Goal: Task Accomplishment & Management: Manage account settings

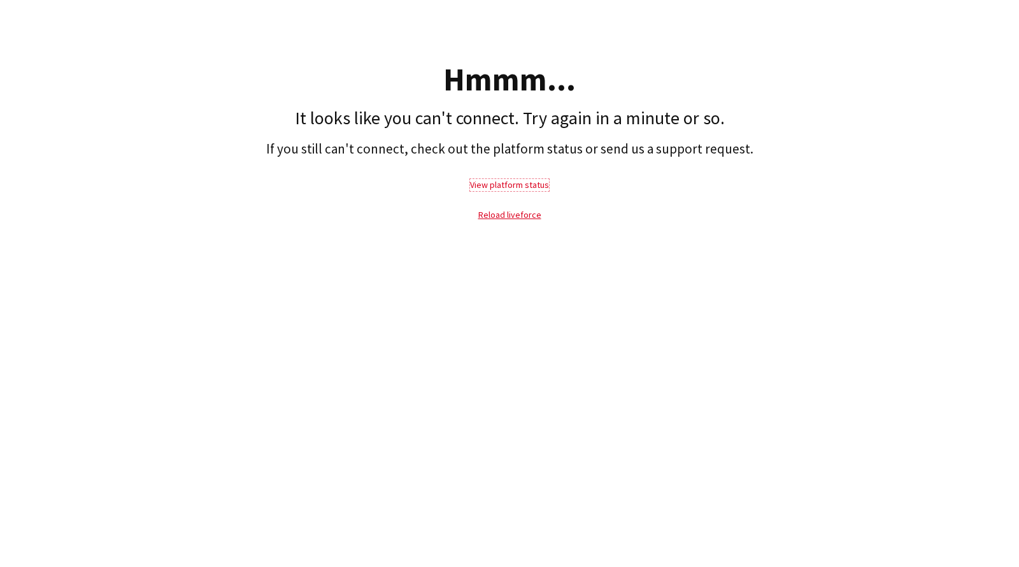
click at [506, 185] on link "View platform status" at bounding box center [509, 184] width 79 height 11
click at [521, 213] on link "Reload liveforce" at bounding box center [509, 214] width 63 height 11
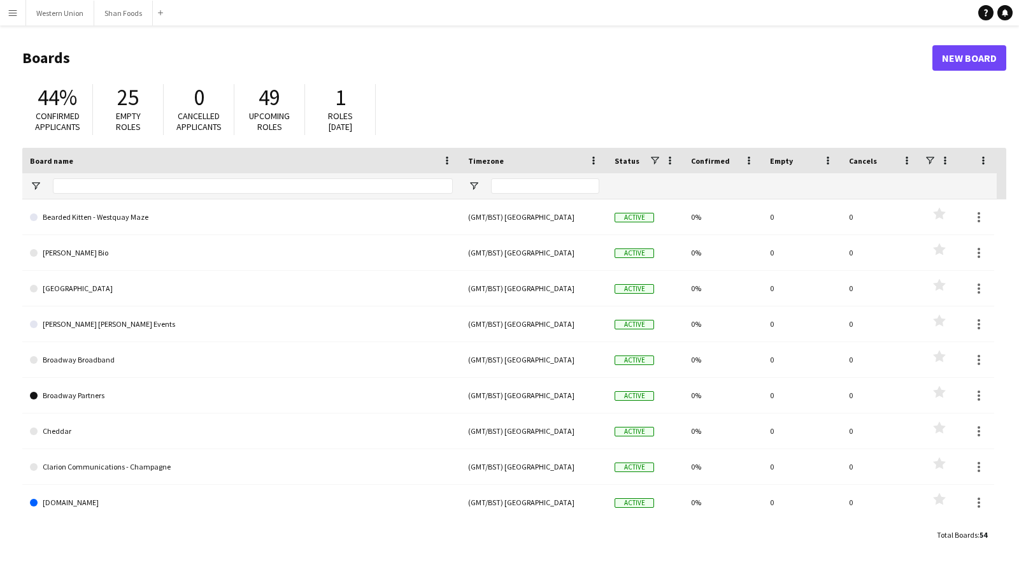
click at [12, 14] on app-icon "Menu" at bounding box center [13, 13] width 10 height 10
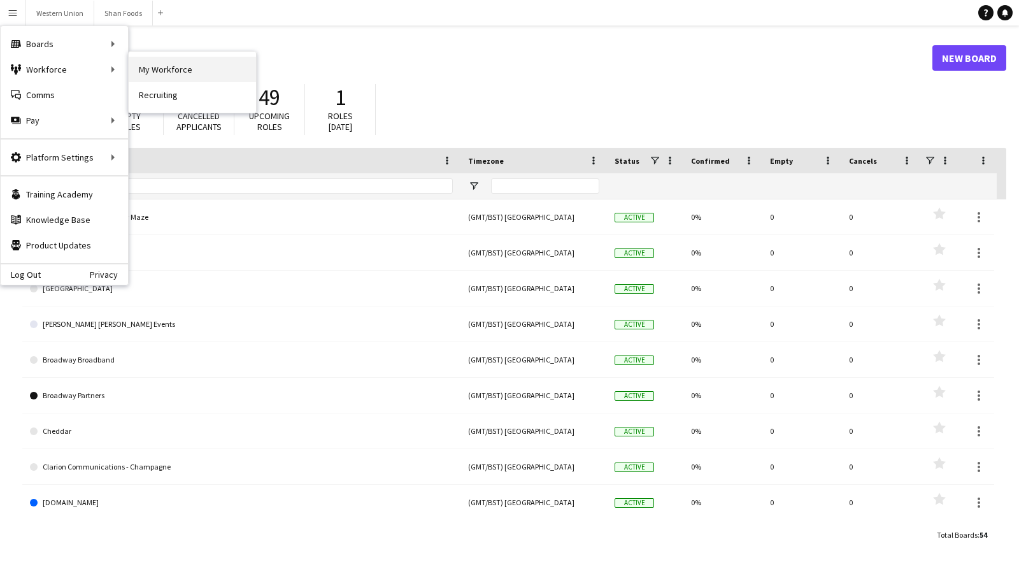
click at [166, 64] on link "My Workforce" at bounding box center [192, 69] width 127 height 25
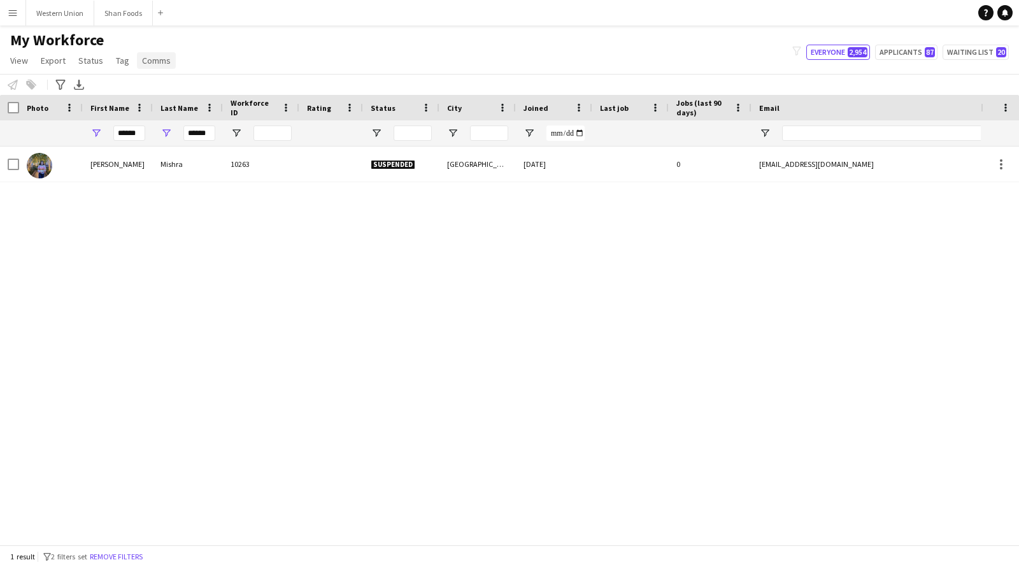
click at [147, 66] on span "Comms" at bounding box center [156, 60] width 29 height 11
click at [224, 49] on div "My Workforce View Views Default view New view Update view Delete view Edit name…" at bounding box center [509, 52] width 1019 height 43
click at [61, 81] on icon "Advanced filters" at bounding box center [60, 85] width 10 height 10
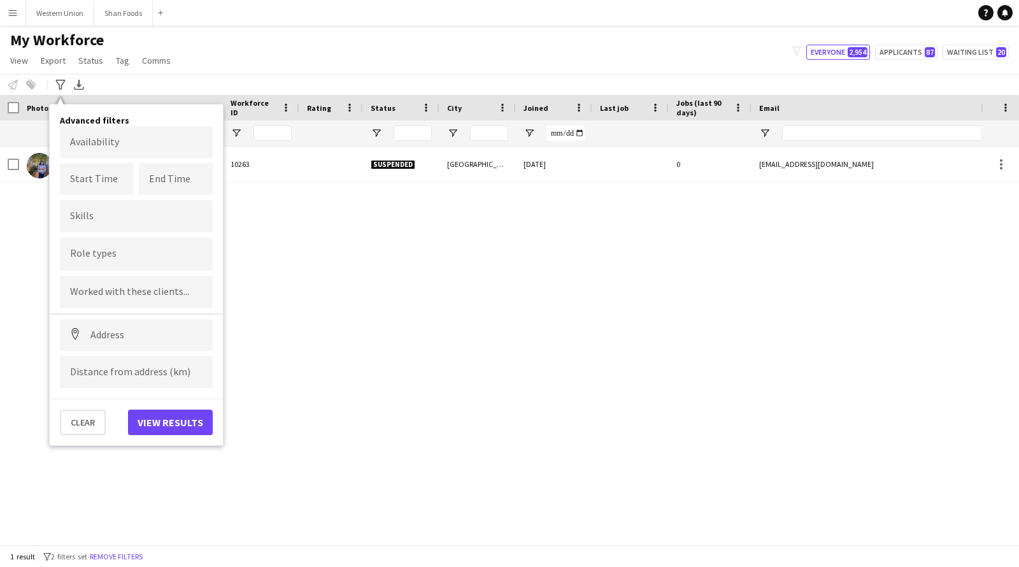
click at [768, 214] on div "Shivya Mishra 10263 Suspended London 27-05-2024 0 mishra.shivya1795@gmail.com +…" at bounding box center [490, 340] width 981 height 386
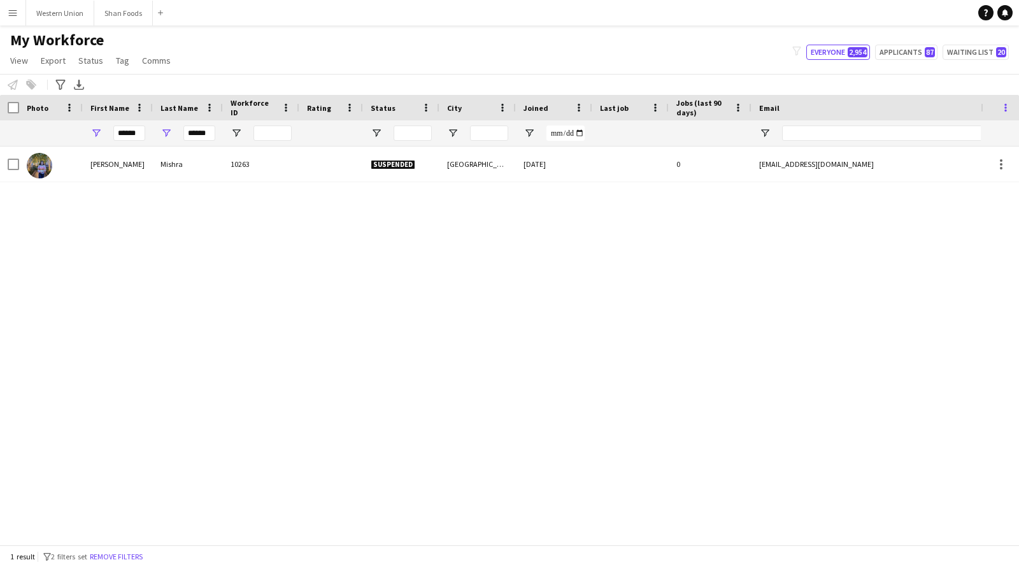
click at [1002, 106] on span at bounding box center [1005, 107] width 11 height 11
click at [770, 252] on div "Shivya Mishra 10263 Suspended London 27-05-2024 0 mishra.shivya1795@gmail.com +…" at bounding box center [490, 340] width 981 height 386
click at [766, 131] on span "Open Filter Menu" at bounding box center [764, 132] width 11 height 11
click at [842, 157] on div "Contains" at bounding box center [809, 157] width 78 height 10
click at [137, 133] on input "******" at bounding box center [129, 133] width 32 height 15
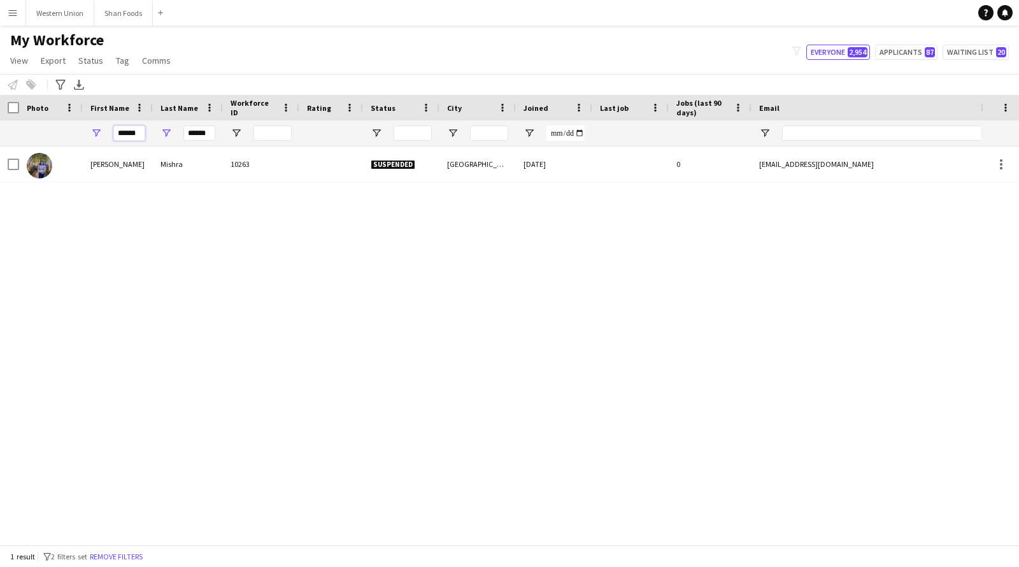
click at [137, 133] on input "******" at bounding box center [129, 133] width 32 height 15
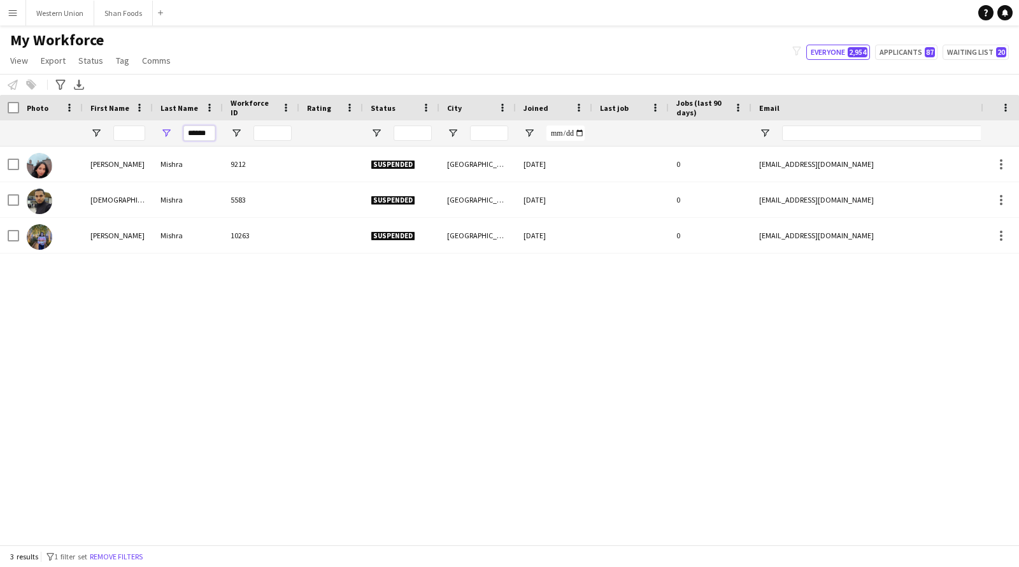
click at [196, 132] on input "******" at bounding box center [199, 133] width 32 height 15
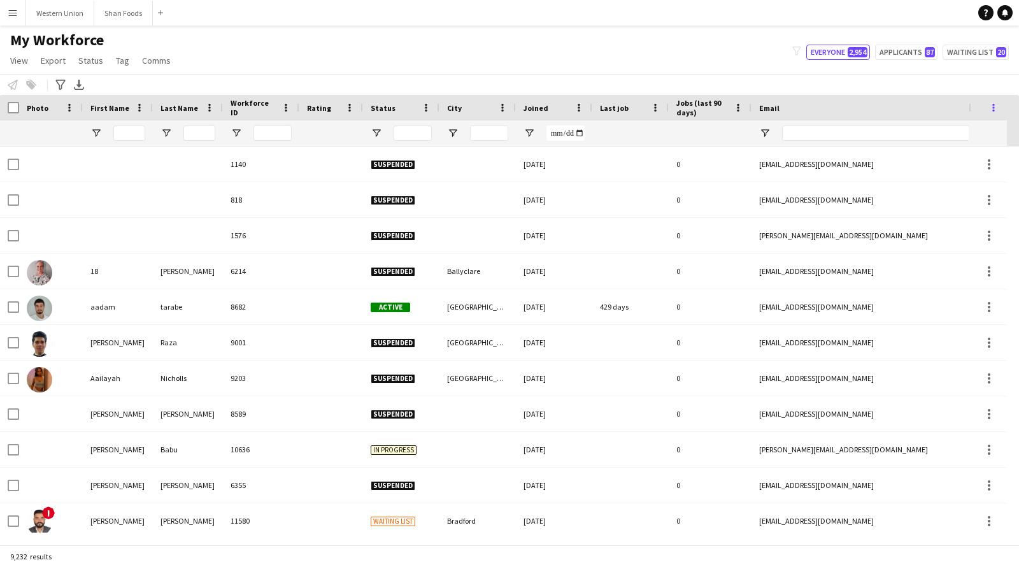
click at [991, 110] on span at bounding box center [993, 107] width 11 height 11
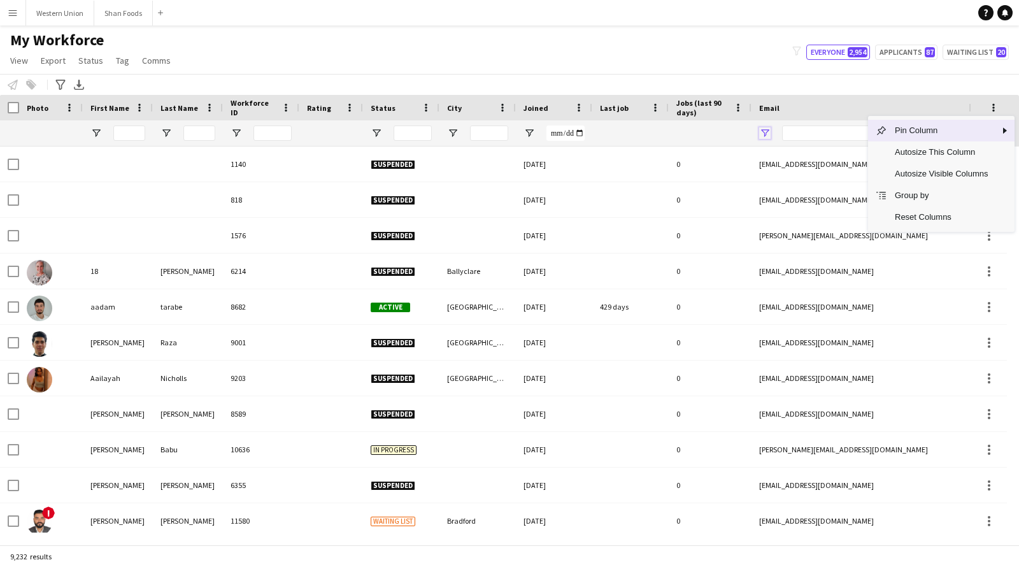
click at [768, 134] on span "Open Filter Menu" at bounding box center [764, 132] width 11 height 11
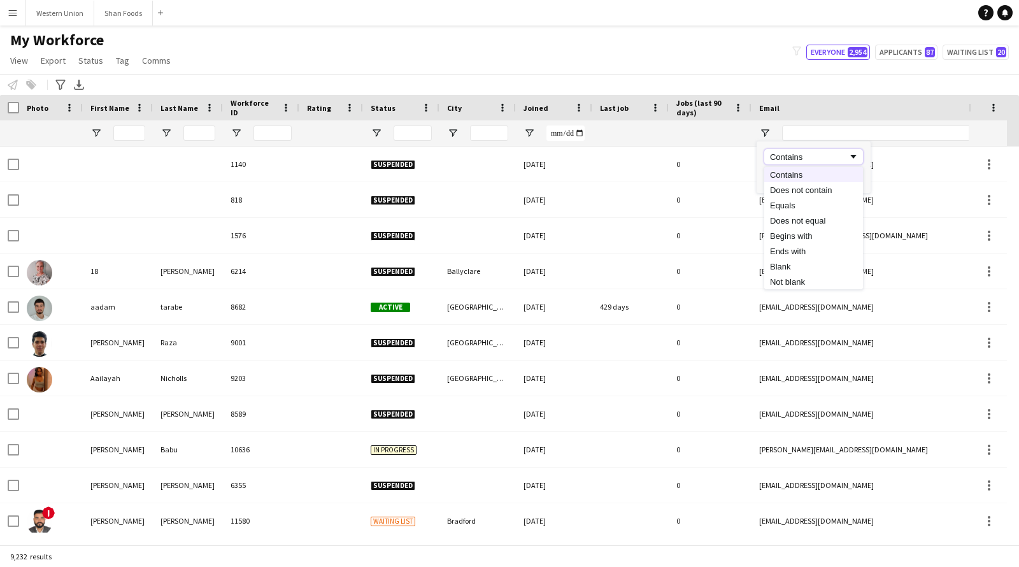
click at [797, 155] on div "Contains" at bounding box center [809, 157] width 78 height 10
click at [844, 102] on div "Email" at bounding box center [871, 107] width 224 height 19
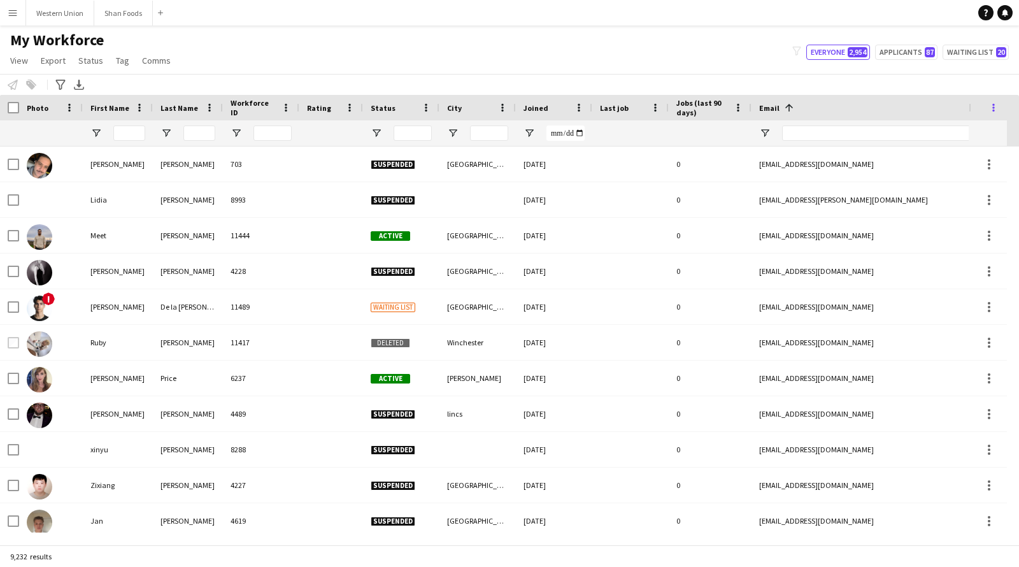
click at [994, 106] on span at bounding box center [993, 107] width 11 height 11
click at [940, 97] on div "Email 1" at bounding box center [879, 107] width 240 height 25
click at [991, 111] on span at bounding box center [993, 107] width 11 height 11
click at [873, 89] on div "Notify workforce Add to tag Select at least one crew to tag him or her. Advance…" at bounding box center [509, 84] width 1019 height 21
click at [62, 88] on icon "Advanced filters" at bounding box center [60, 85] width 10 height 10
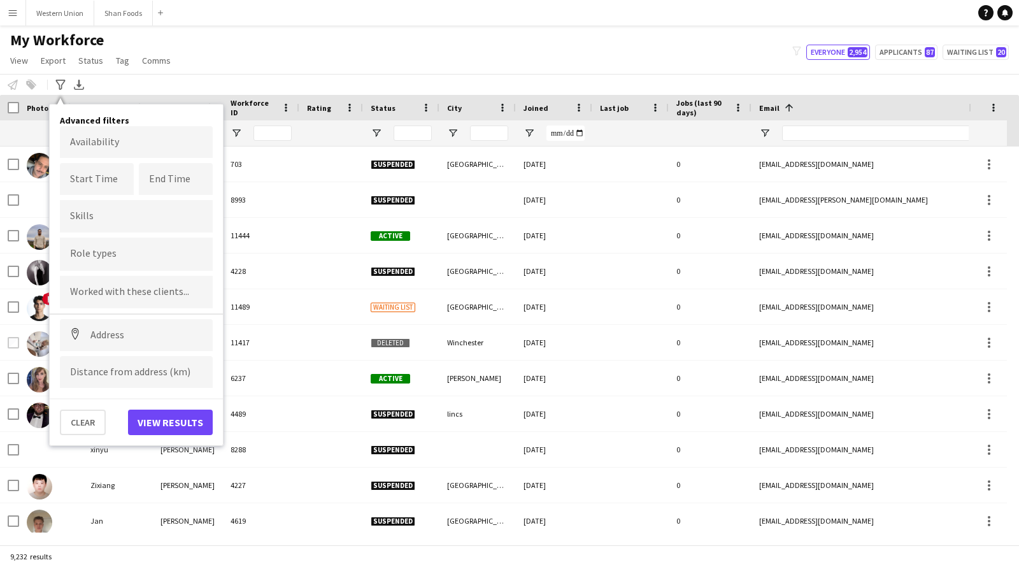
click at [285, 61] on div "My Workforce View Views Default view New view Update view Delete view Edit name…" at bounding box center [509, 52] width 1019 height 43
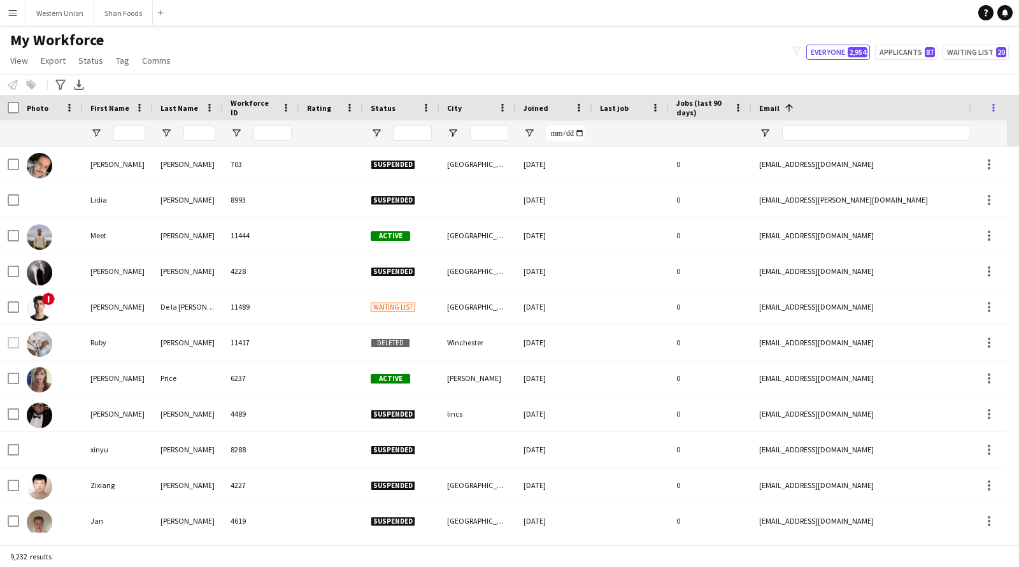
click at [996, 111] on span at bounding box center [993, 107] width 11 height 11
click at [944, 87] on div "Notify workforce Add to tag Select at least one crew to tag him or her. Advance…" at bounding box center [509, 84] width 1019 height 21
click at [155, 57] on span "Comms" at bounding box center [156, 60] width 29 height 11
click at [17, 61] on span "View" at bounding box center [19, 60] width 18 height 11
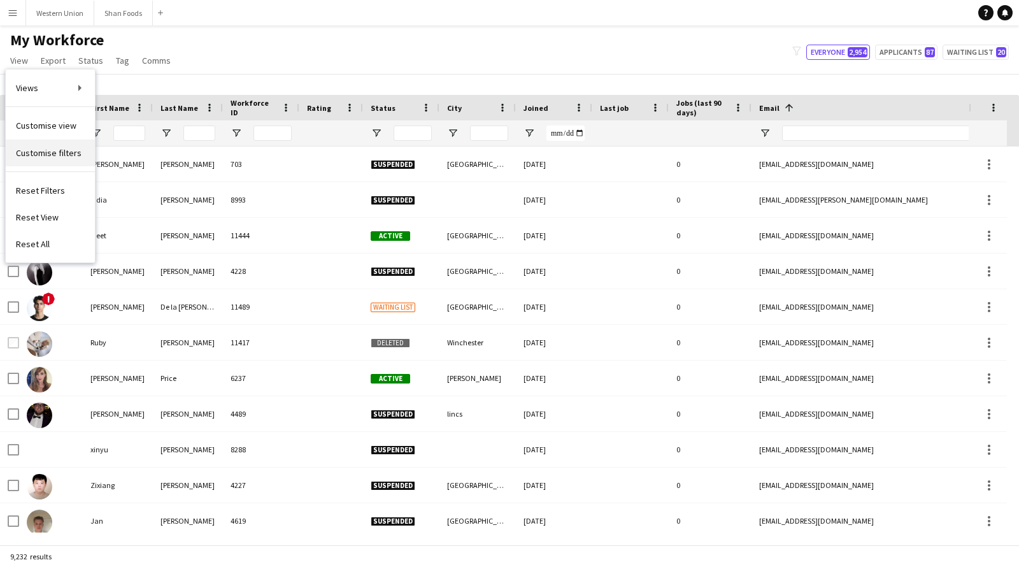
click at [46, 157] on span "Customise filters" at bounding box center [49, 152] width 66 height 11
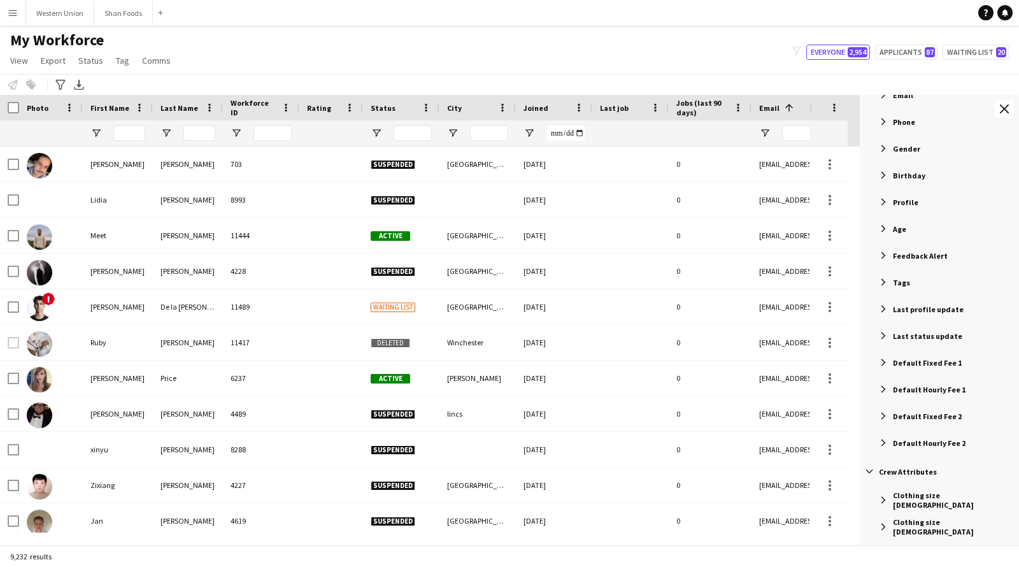
scroll to position [577, 0]
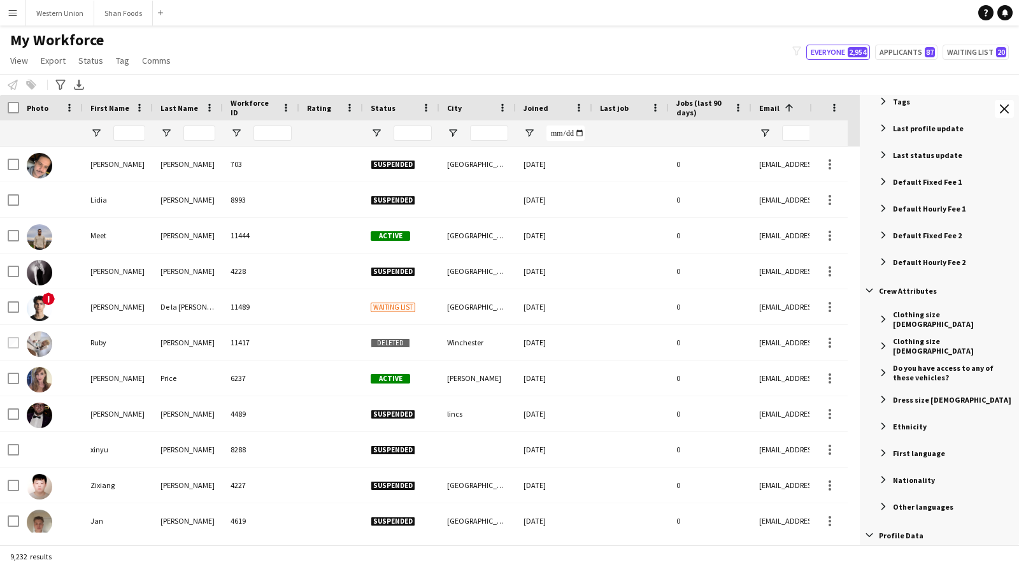
click at [885, 425] on span "Filter List 74 Filters" at bounding box center [883, 425] width 11 height 11
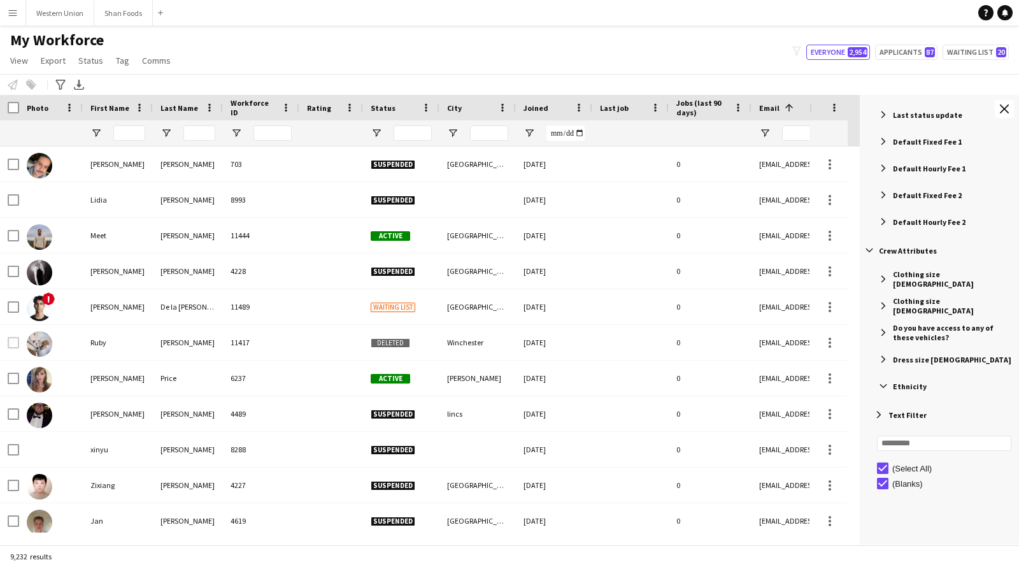
scroll to position [704, 0]
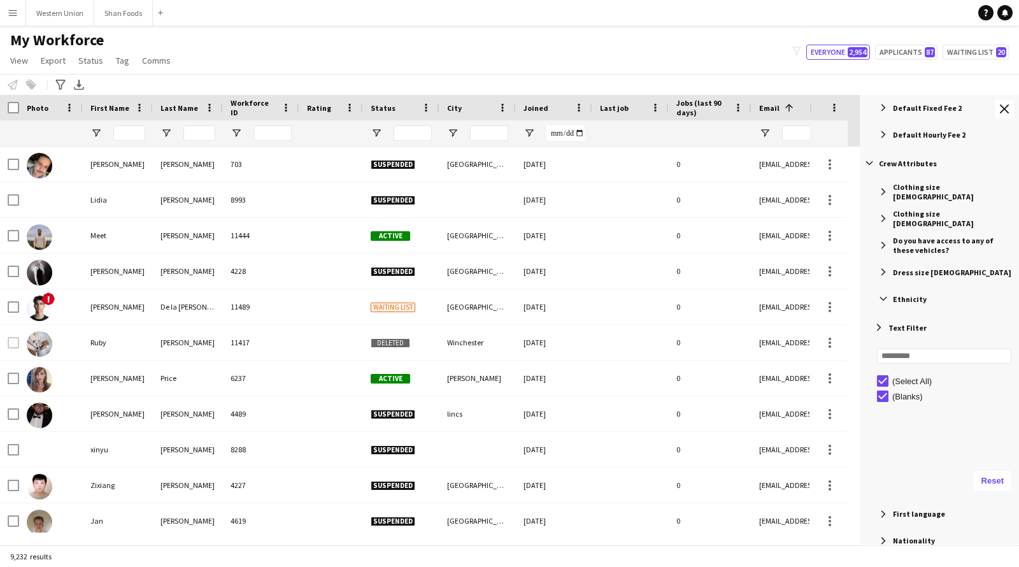
click at [884, 298] on span "Filter List 74 Filters" at bounding box center [883, 298] width 11 height 11
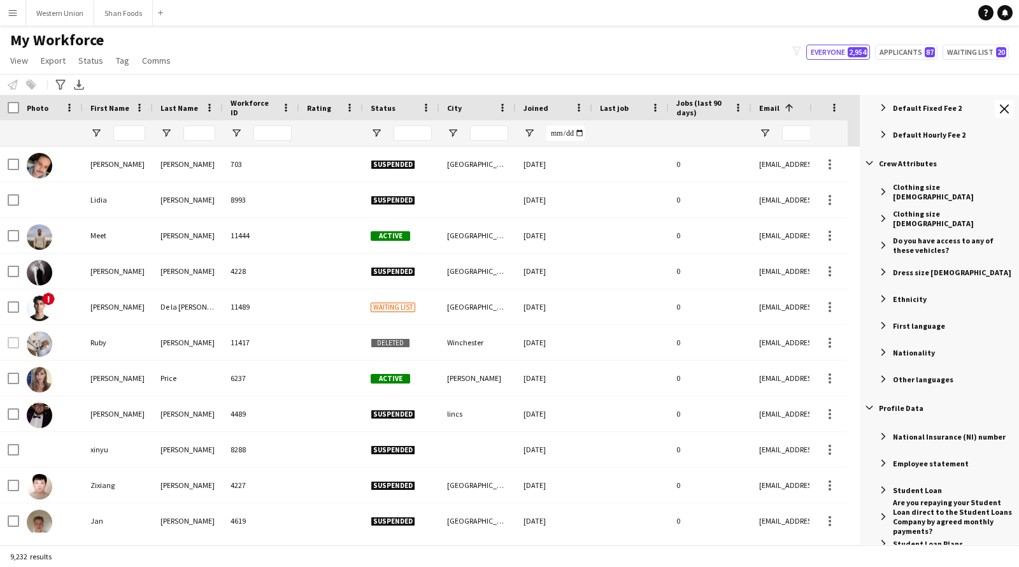
click at [884, 298] on span "Filter List 74 Filters" at bounding box center [883, 298] width 11 height 11
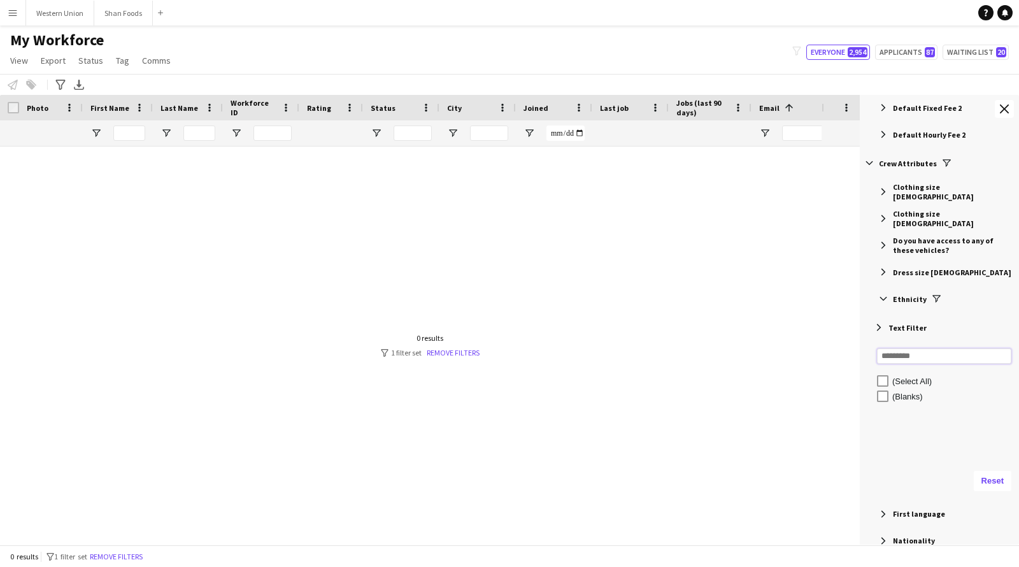
click at [919, 355] on input "Search filter values" at bounding box center [944, 355] width 134 height 15
type input "****"
click at [892, 355] on input "****" at bounding box center [944, 355] width 134 height 15
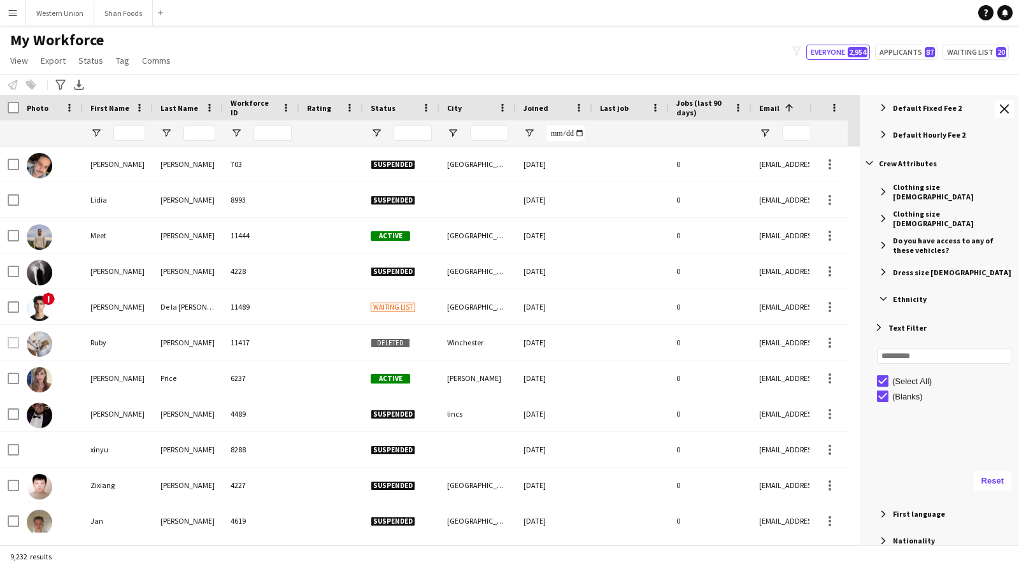
click at [882, 331] on span "Filter List 74 Filters" at bounding box center [878, 327] width 11 height 11
click at [884, 296] on span "Filter List 74 Filters" at bounding box center [883, 298] width 11 height 11
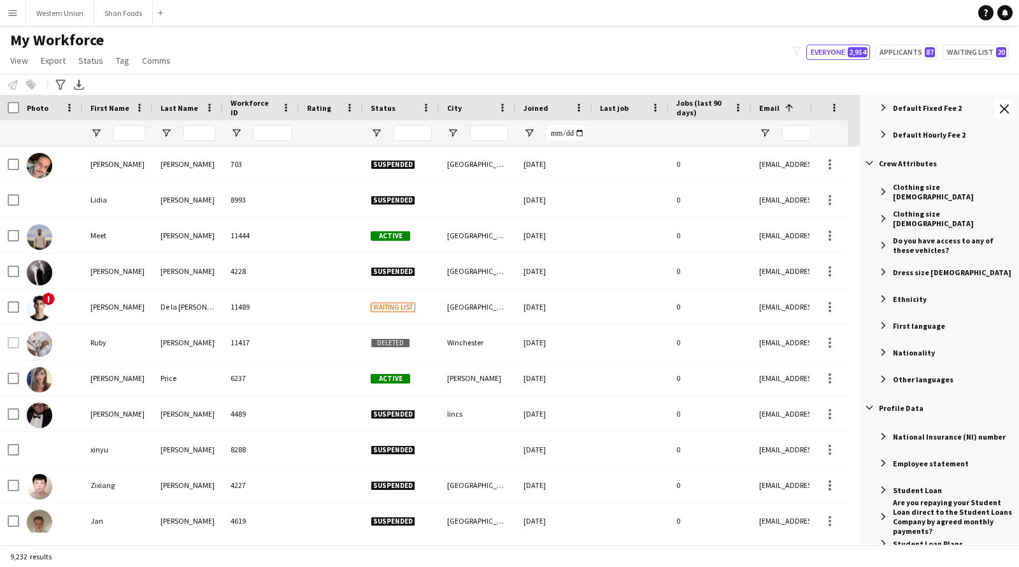
click at [884, 294] on span "Filter List 74 Filters" at bounding box center [883, 298] width 11 height 11
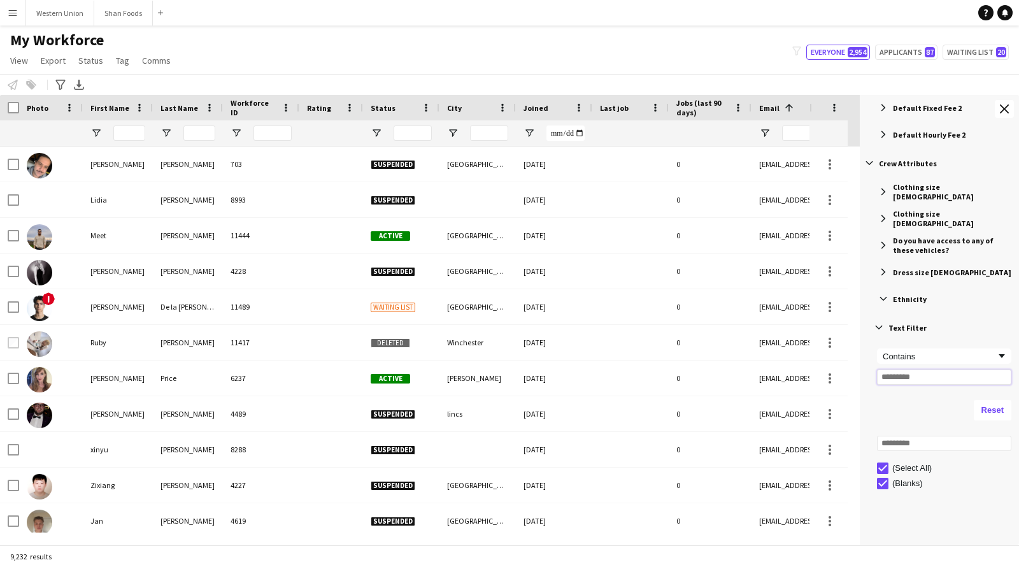
click at [926, 380] on input "Filter Value" at bounding box center [944, 377] width 134 height 15
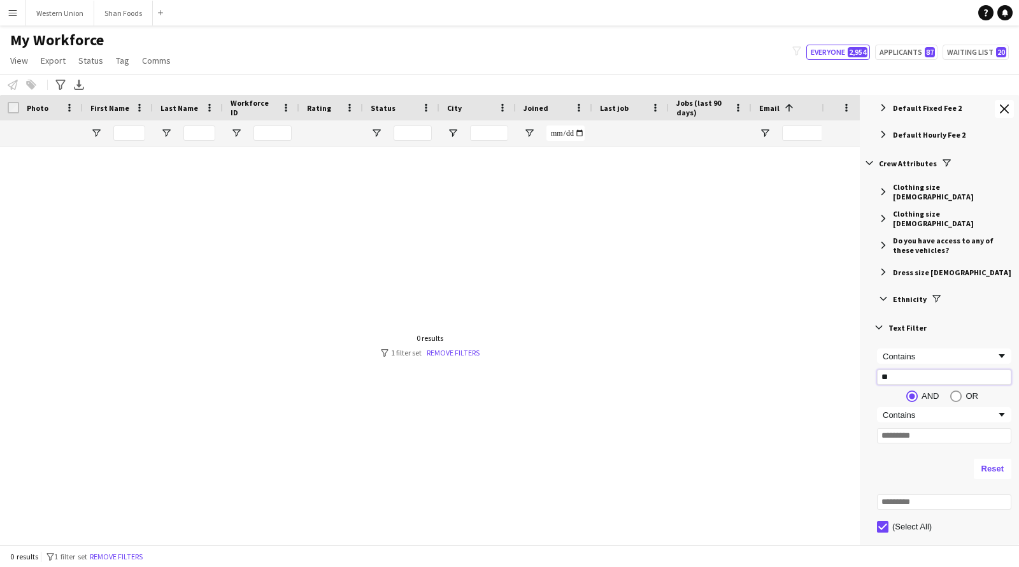
type input "*"
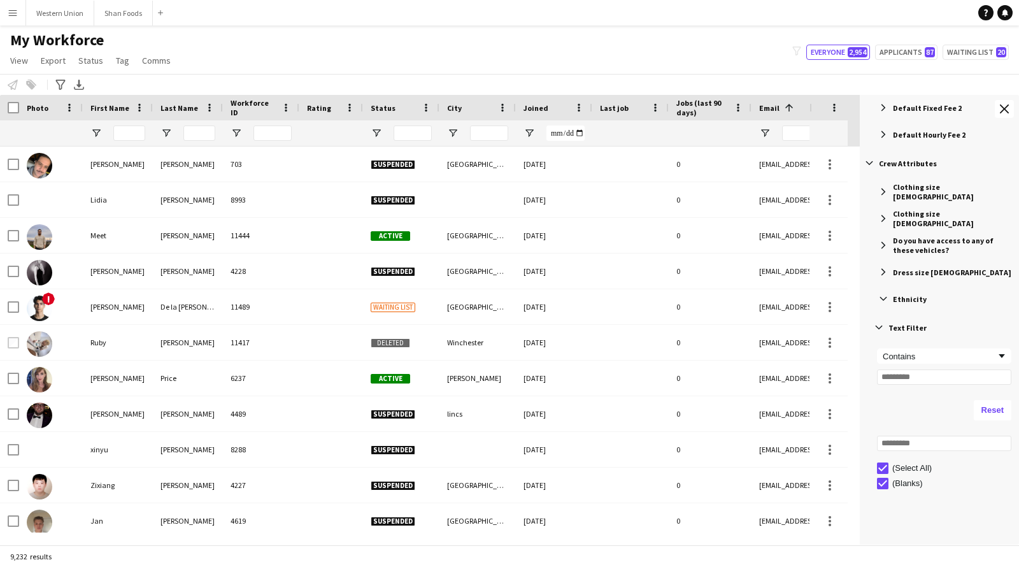
click at [875, 324] on span "Filter List 74 Filters" at bounding box center [878, 327] width 11 height 11
click at [879, 324] on span "Filter List 74 Filters" at bounding box center [878, 327] width 11 height 11
click at [904, 301] on span "Ethnicity" at bounding box center [910, 299] width 34 height 10
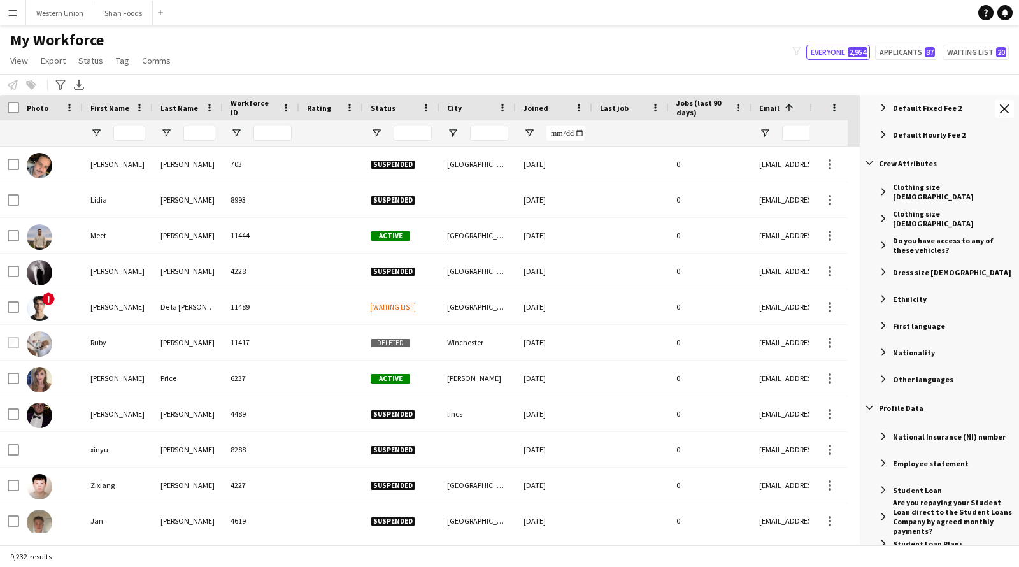
click at [905, 298] on span "Ethnicity" at bounding box center [910, 299] width 34 height 10
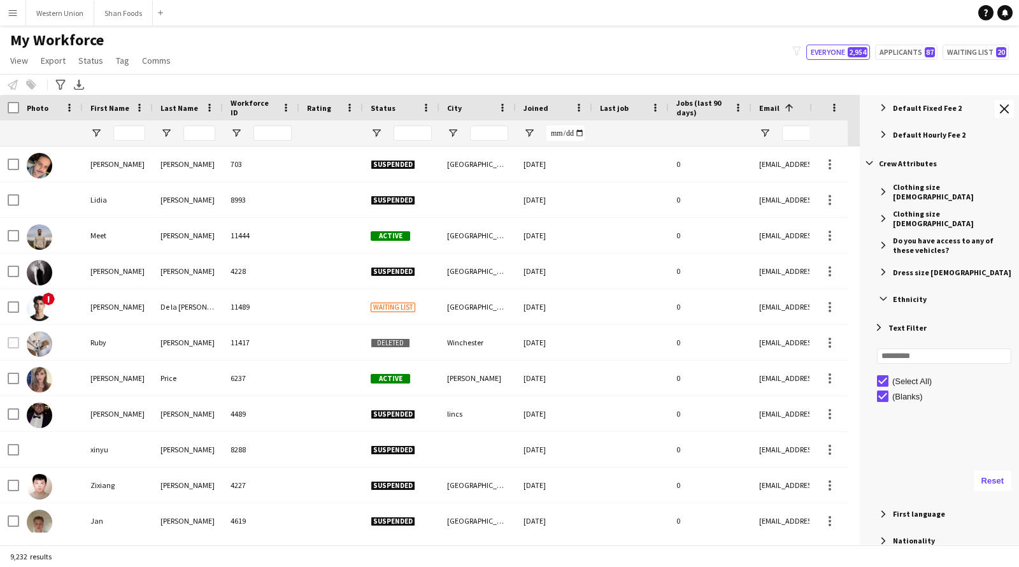
click at [905, 298] on span "Ethnicity" at bounding box center [910, 299] width 34 height 10
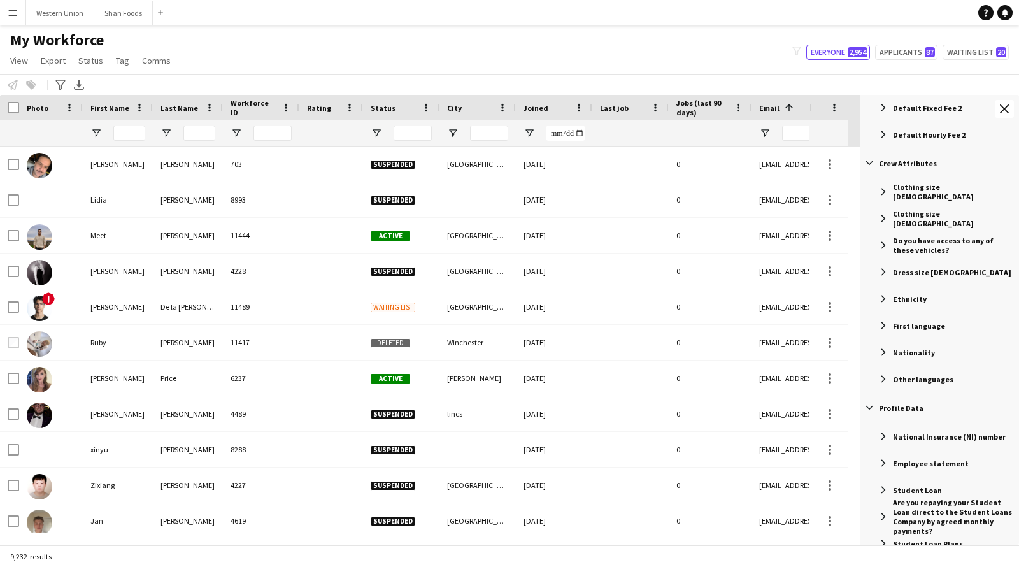
click at [905, 298] on span "Ethnicity" at bounding box center [910, 299] width 34 height 10
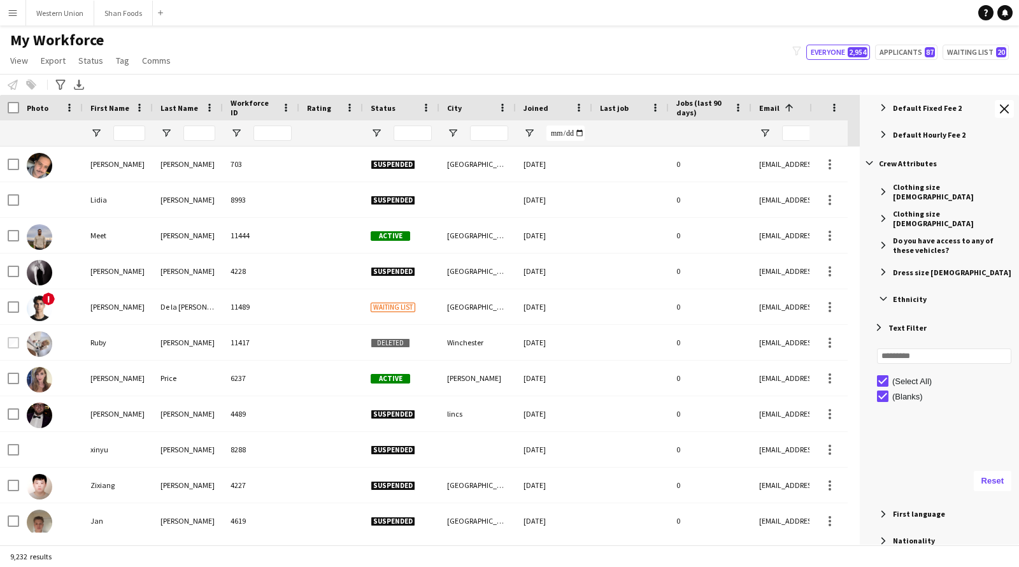
click at [905, 298] on span "Ethnicity" at bounding box center [910, 299] width 34 height 10
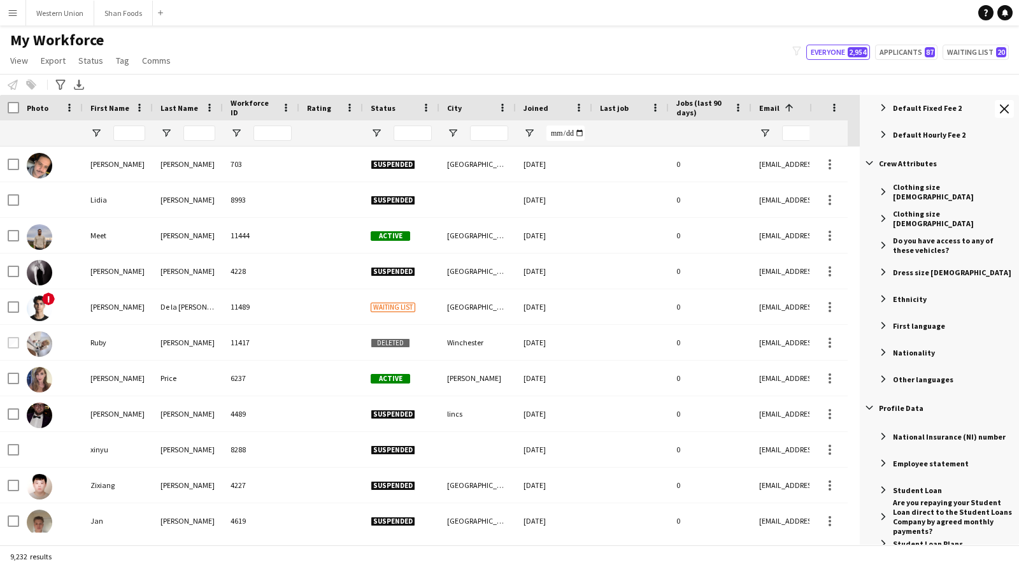
click at [905, 298] on span "Ethnicity" at bounding box center [910, 299] width 34 height 10
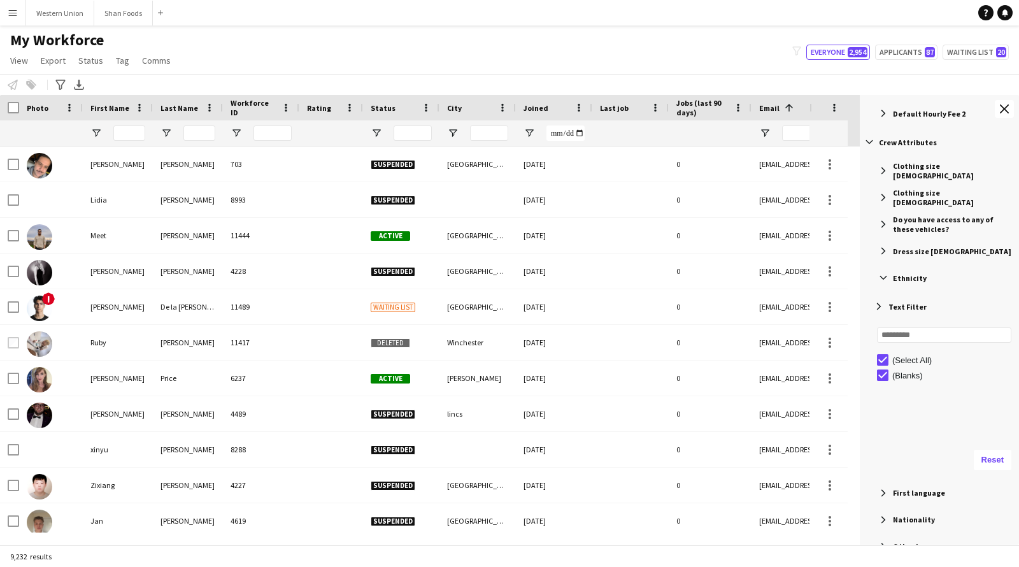
scroll to position [724, 0]
click at [901, 285] on div "Ethnicity" at bounding box center [941, 279] width 155 height 23
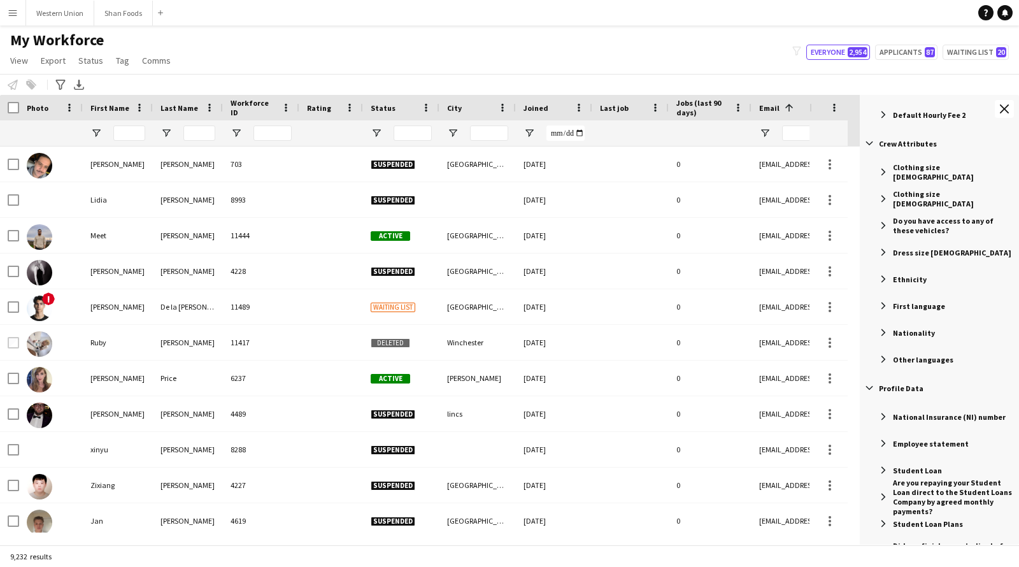
click at [914, 331] on span "Nationality" at bounding box center [914, 333] width 42 height 10
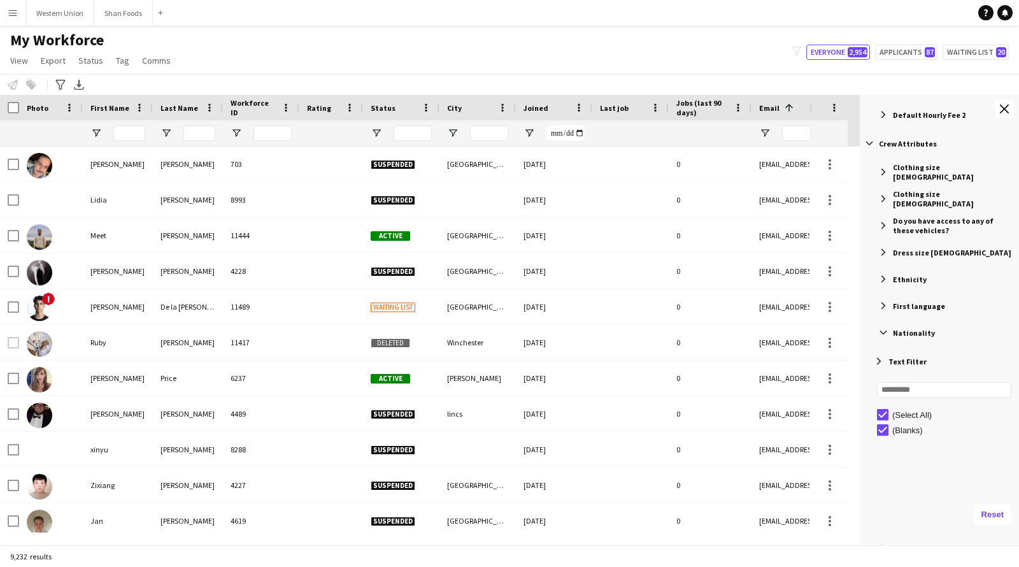
click at [890, 329] on div "Nationality" at bounding box center [941, 332] width 155 height 23
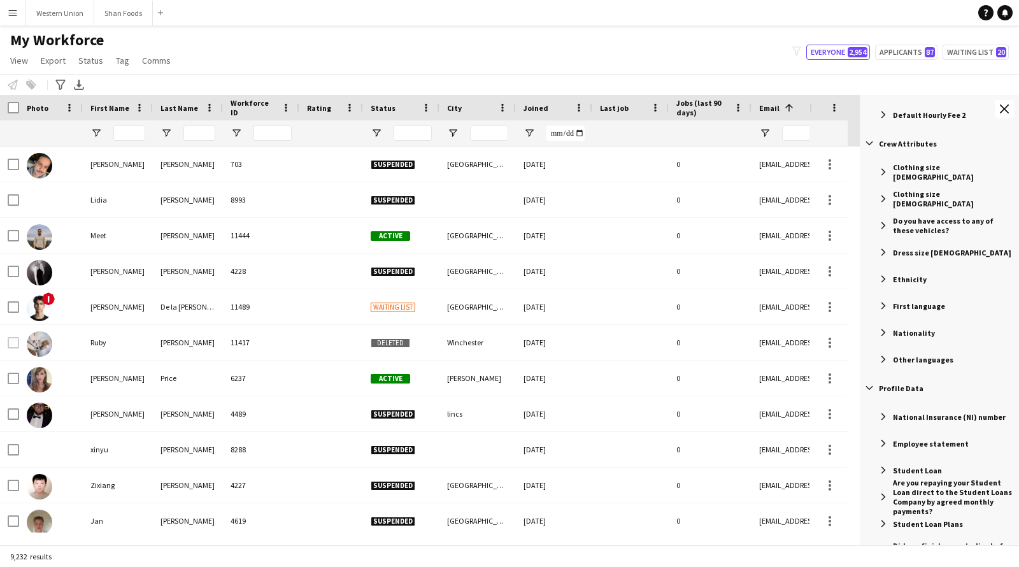
click at [886, 330] on span "Filter List 74 Filters" at bounding box center [883, 332] width 11 height 11
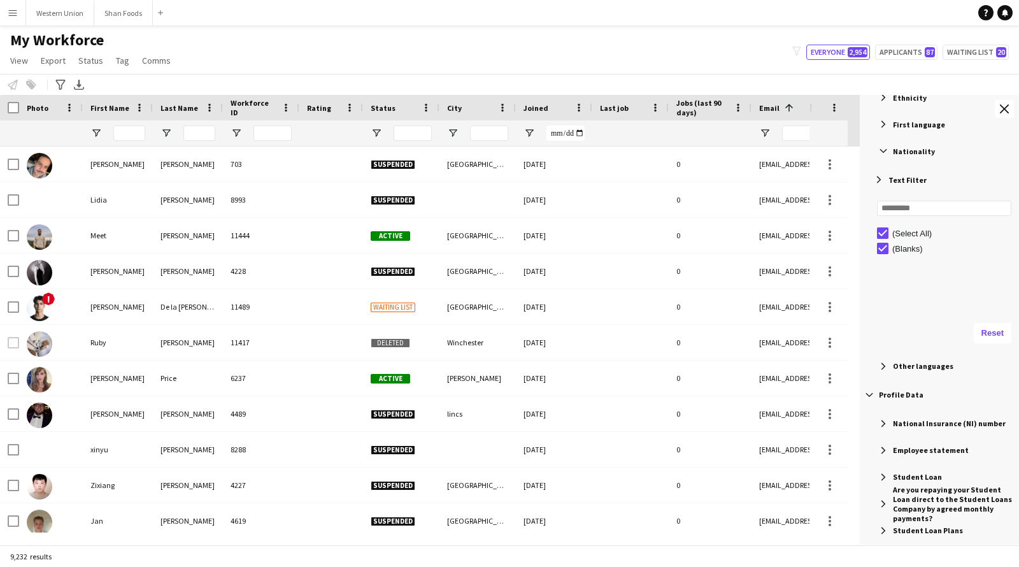
scroll to position [790, 0]
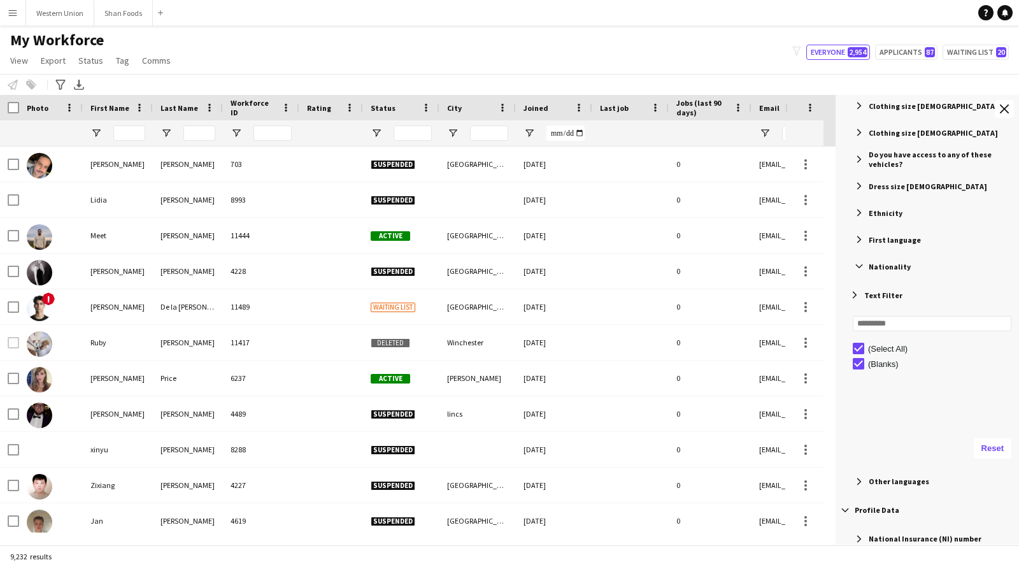
drag, startPoint x: 860, startPoint y: 304, endPoint x: 836, endPoint y: 302, distance: 24.3
click at [836, 302] on div at bounding box center [835, 320] width 3 height 450
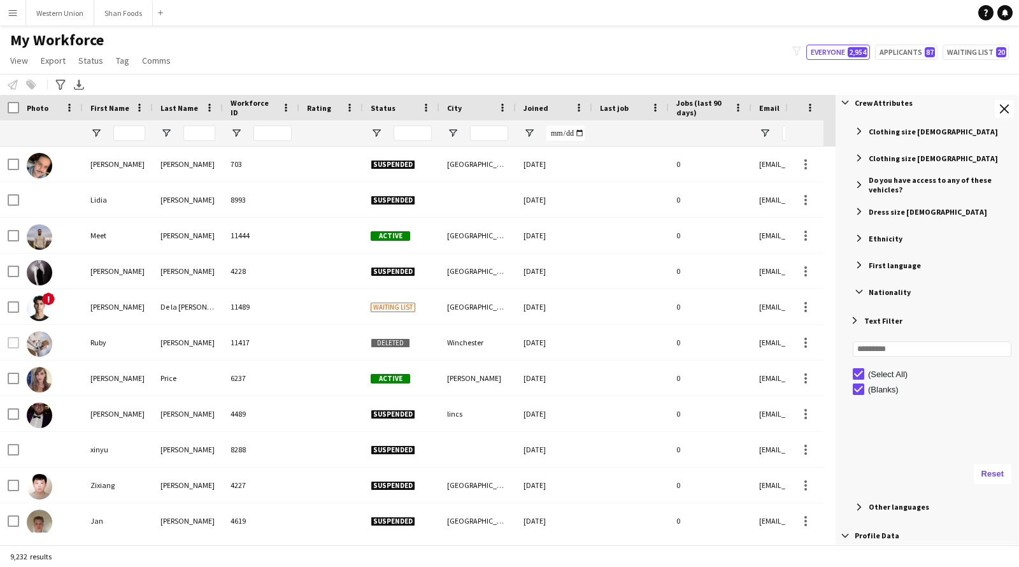
scroll to position [754, 0]
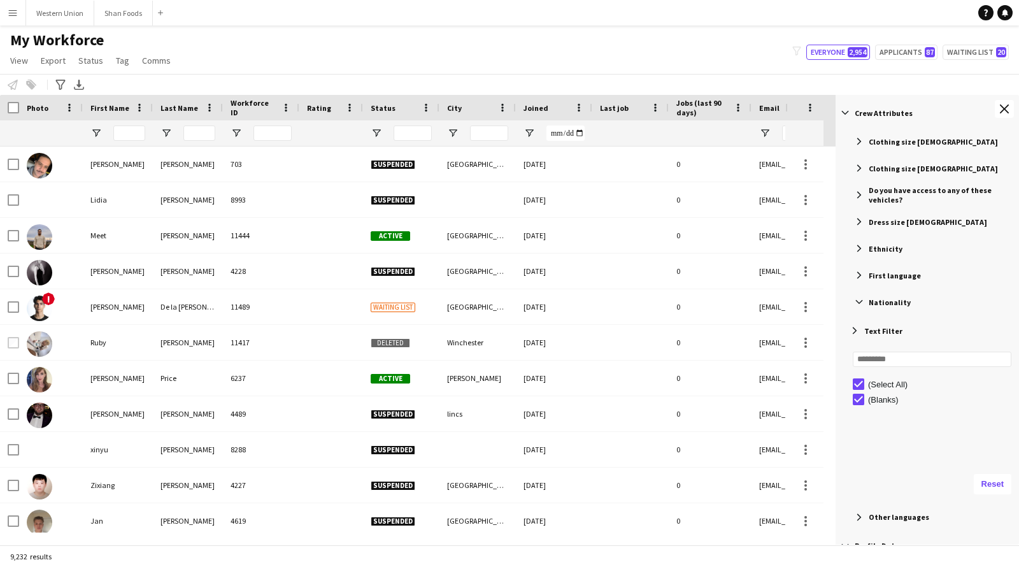
click at [852, 331] on span "Filter List 74 Filters" at bounding box center [854, 330] width 11 height 11
click at [865, 301] on span "Filter List 74 Filters" at bounding box center [859, 301] width 11 height 11
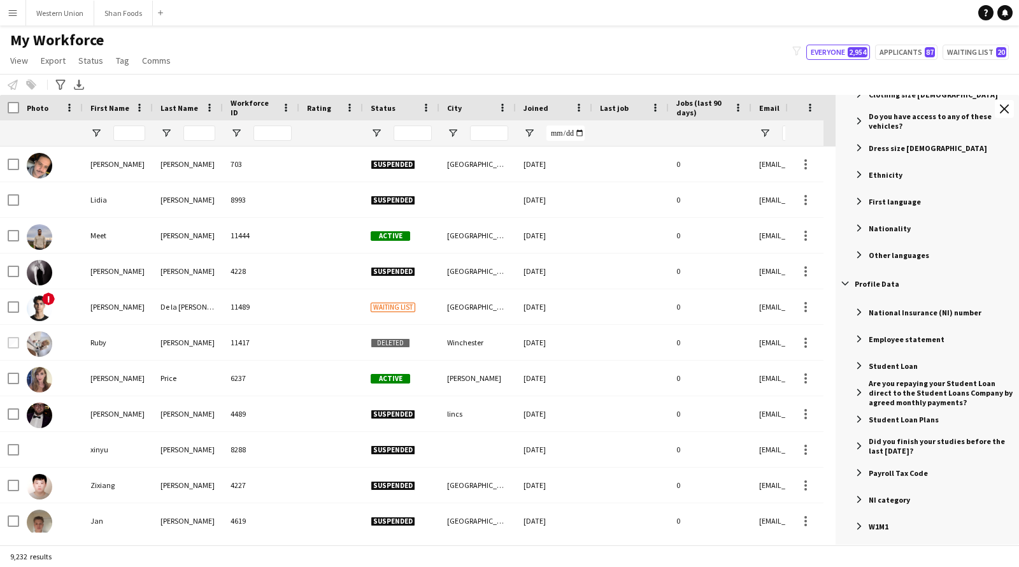
click at [874, 286] on span "Profile Data" at bounding box center [877, 284] width 45 height 10
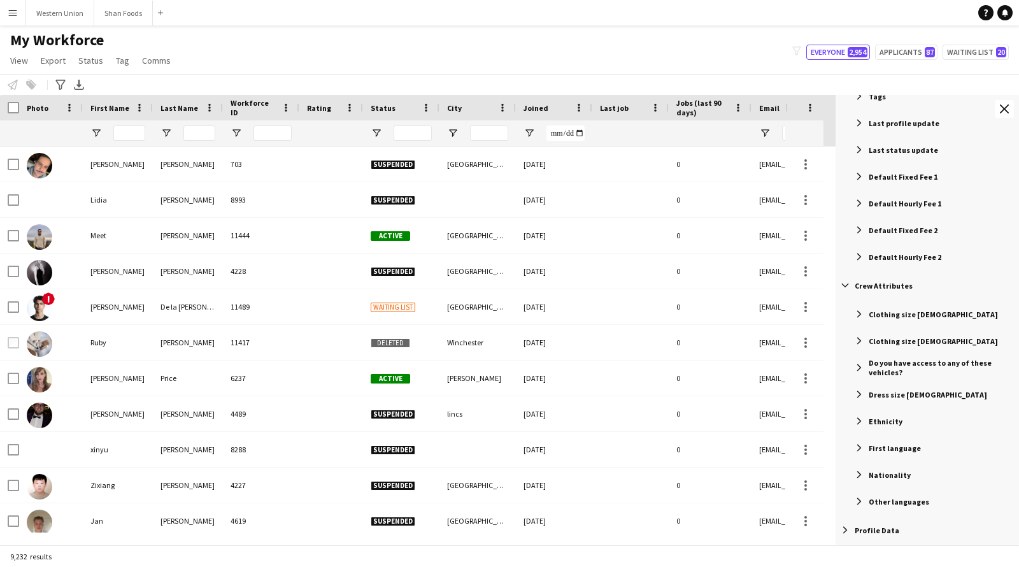
click at [842, 281] on span "Filter List 74 Filters" at bounding box center [845, 285] width 11 height 11
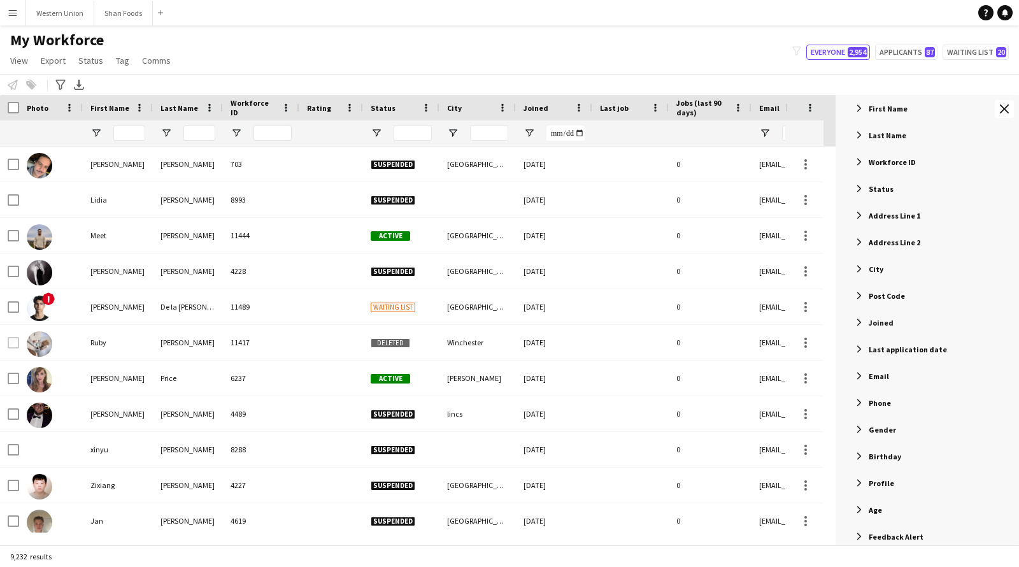
scroll to position [0, 0]
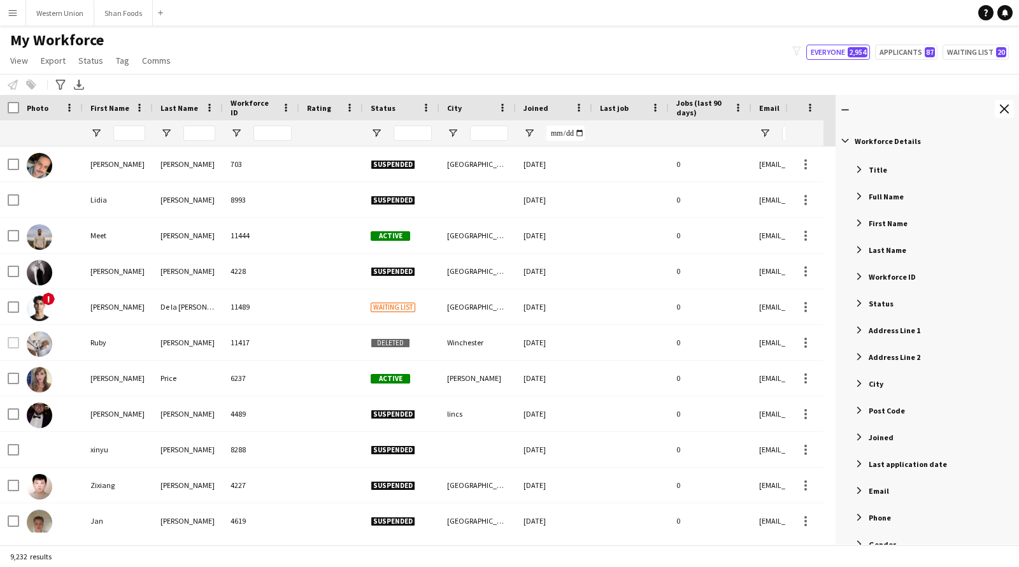
click at [861, 165] on span "Filter List 74 Filters" at bounding box center [859, 169] width 11 height 11
click at [859, 169] on span "Filter List 74 Filters" at bounding box center [859, 169] width 11 height 11
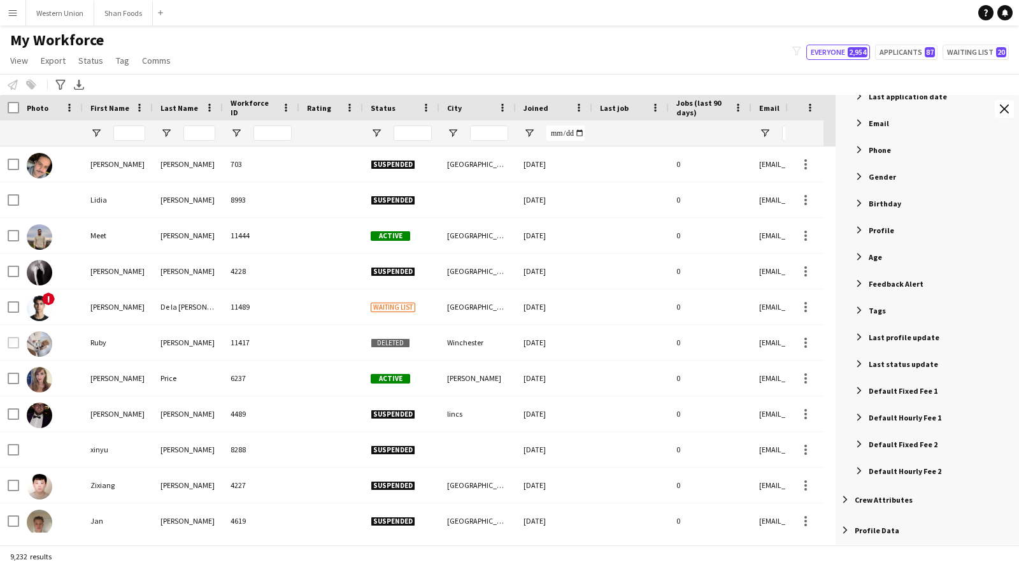
click at [850, 498] on span "Filter List 74 Filters" at bounding box center [845, 499] width 11 height 11
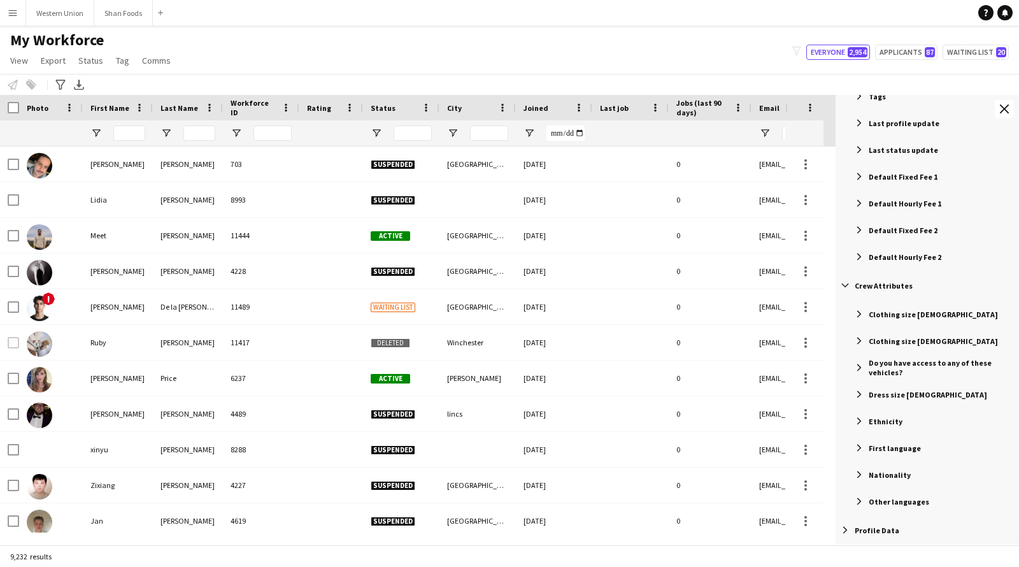
click at [859, 419] on span "Filter List 74 Filters" at bounding box center [859, 420] width 11 height 11
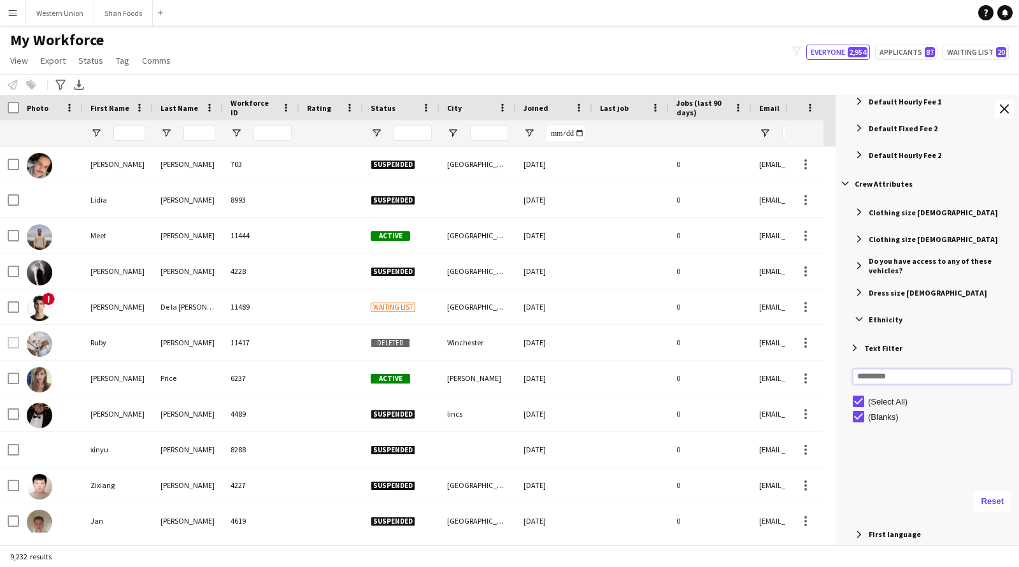
click at [884, 371] on input "Search filter values" at bounding box center [932, 376] width 159 height 15
type input "*"
click at [860, 313] on span "Filter List 74 Filters" at bounding box center [859, 318] width 11 height 11
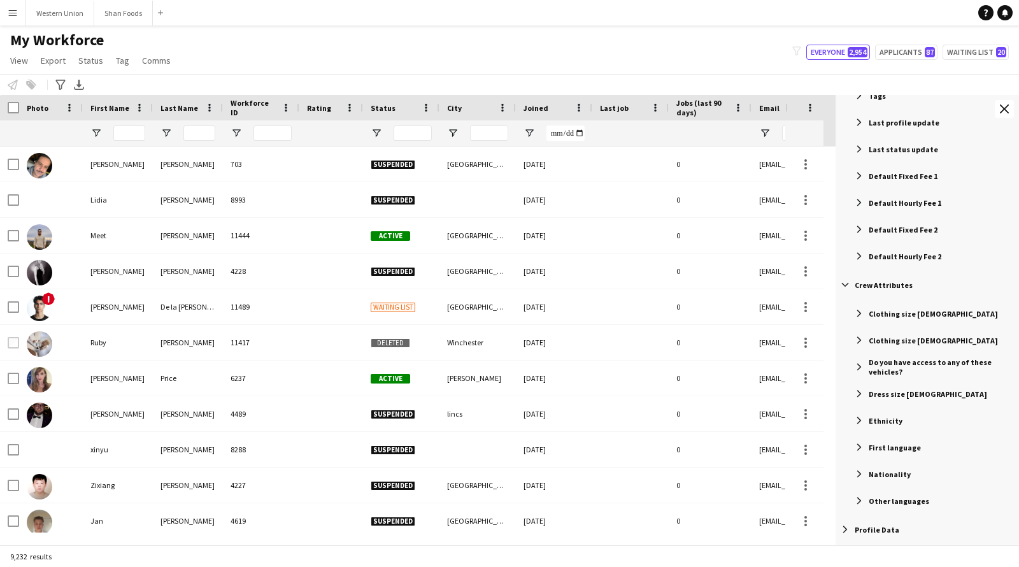
scroll to position [582, 0]
click at [846, 285] on span "Filter List 74 Filters" at bounding box center [845, 285] width 11 height 11
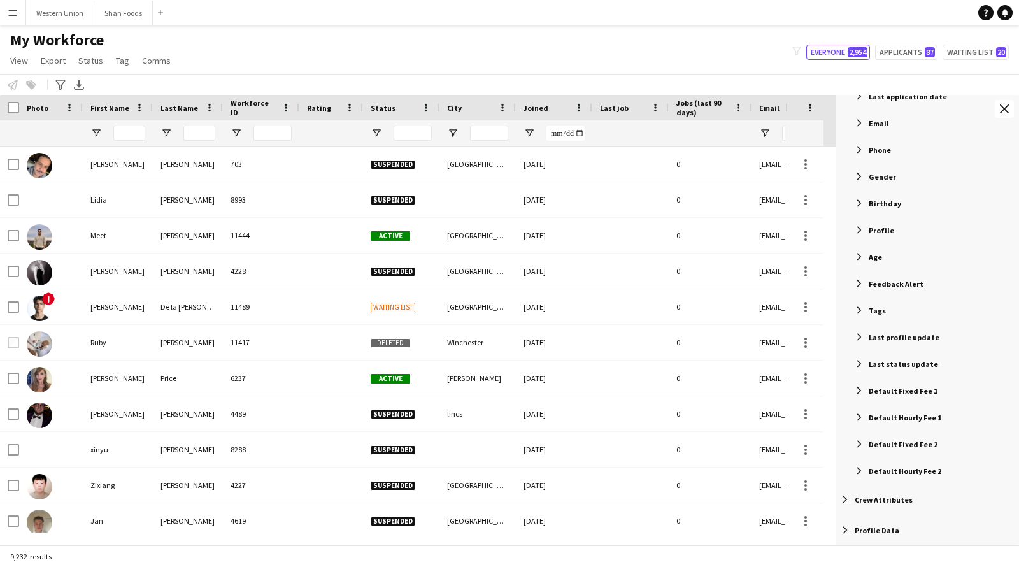
click at [844, 500] on span "Filter List 74 Filters" at bounding box center [845, 499] width 11 height 11
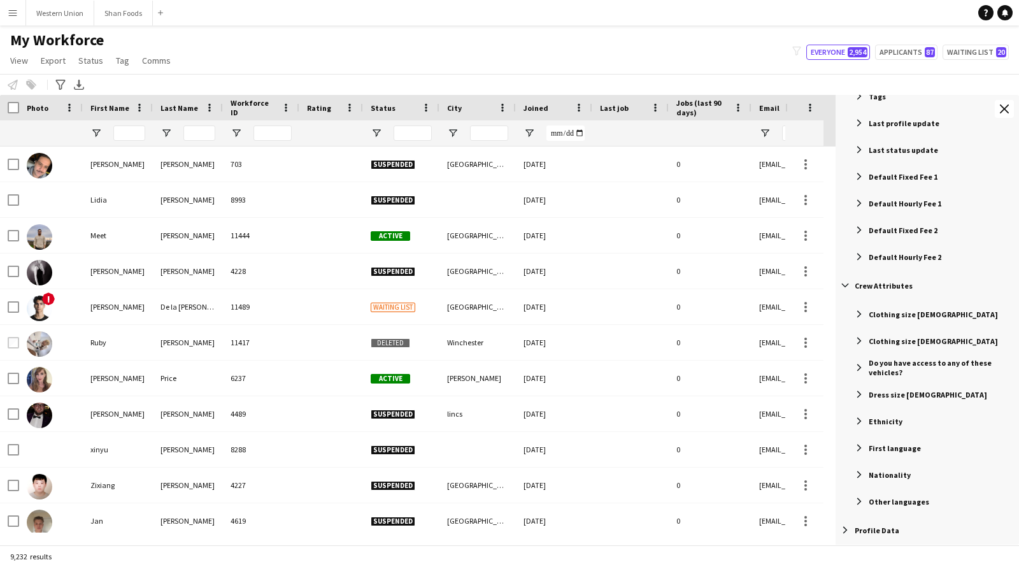
click at [857, 418] on span "Filter List 74 Filters" at bounding box center [859, 420] width 11 height 11
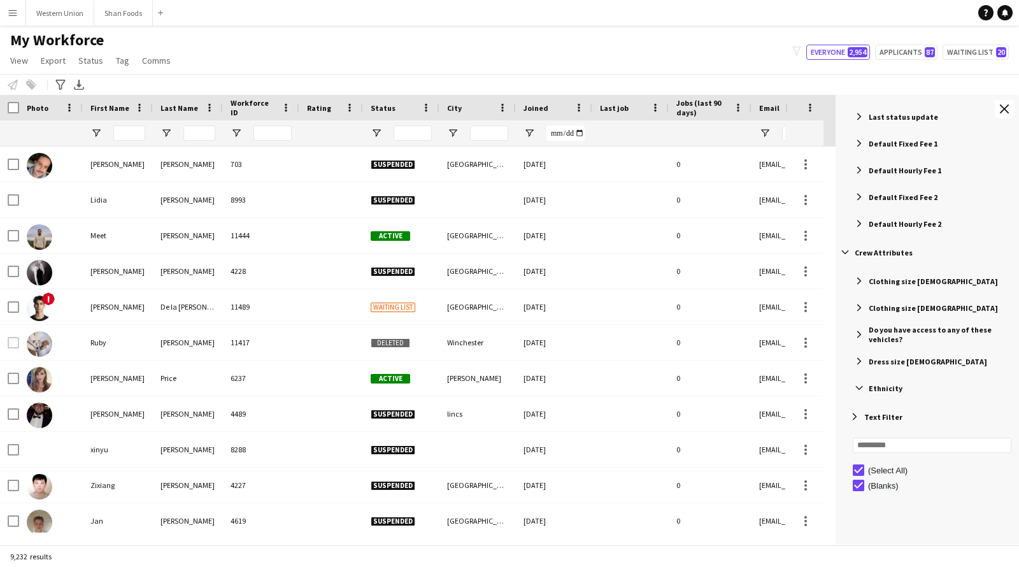
scroll to position [618, 0]
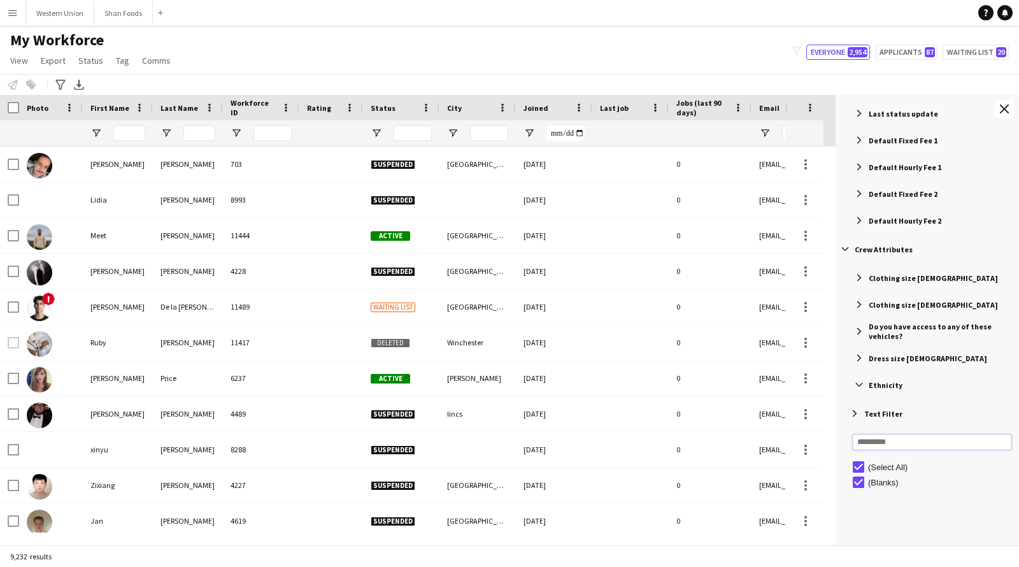
click at [893, 442] on input "Search filter values" at bounding box center [932, 441] width 159 height 15
type input "*"
type input "*****"
click at [1003, 104] on app-icon "Close tool panel" at bounding box center [1004, 108] width 9 height 9
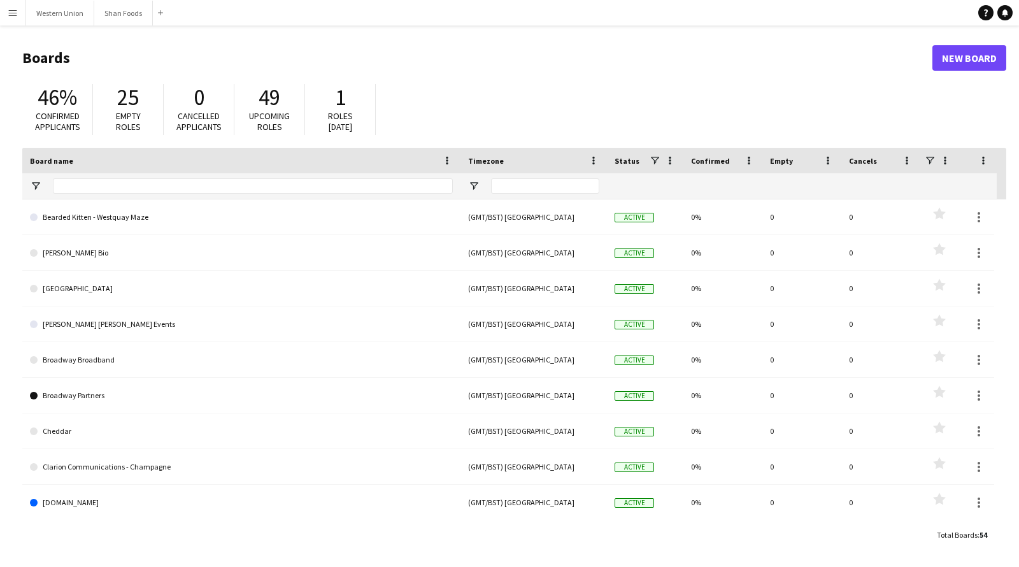
click at [19, 10] on button "Menu" at bounding box center [12, 12] width 25 height 25
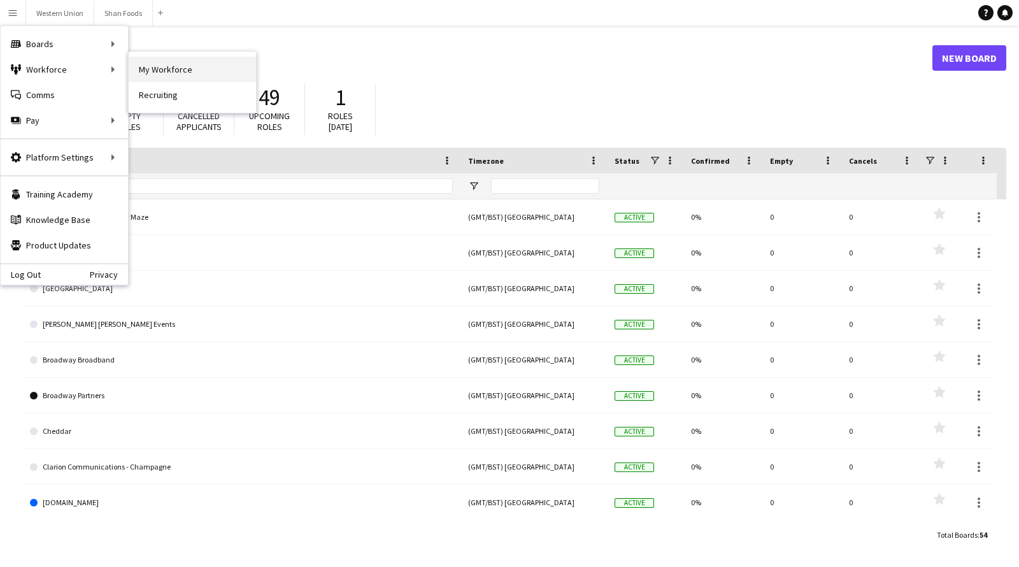
click at [182, 71] on link "My Workforce" at bounding box center [192, 69] width 127 height 25
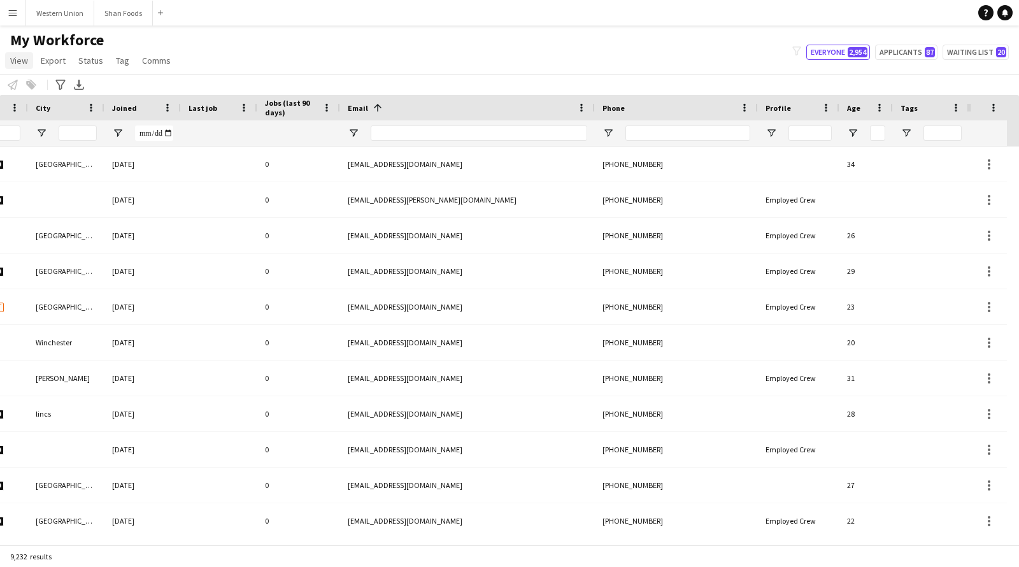
click at [23, 55] on span "View" at bounding box center [19, 60] width 18 height 11
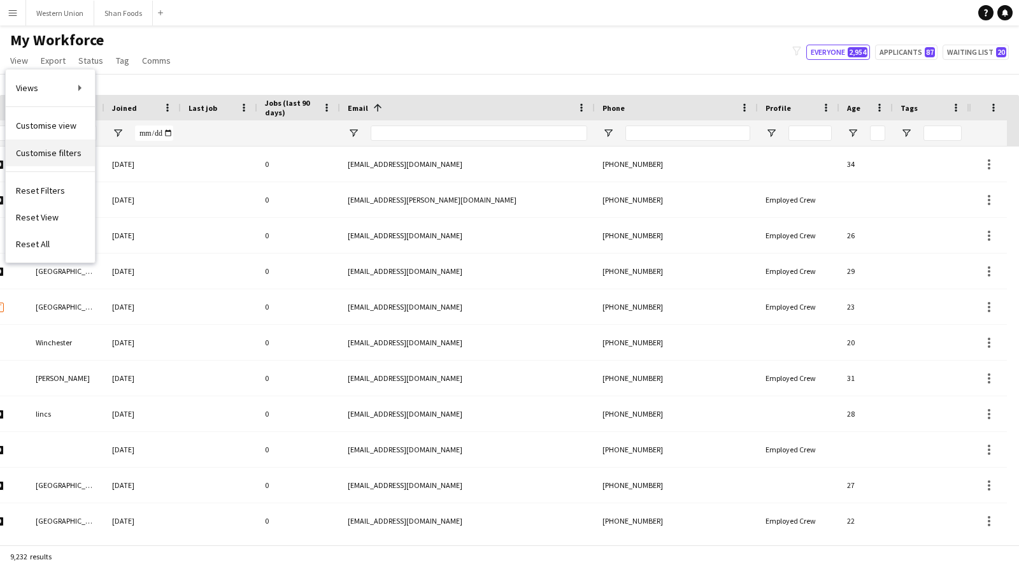
click at [41, 147] on span "Customise filters" at bounding box center [49, 152] width 66 height 11
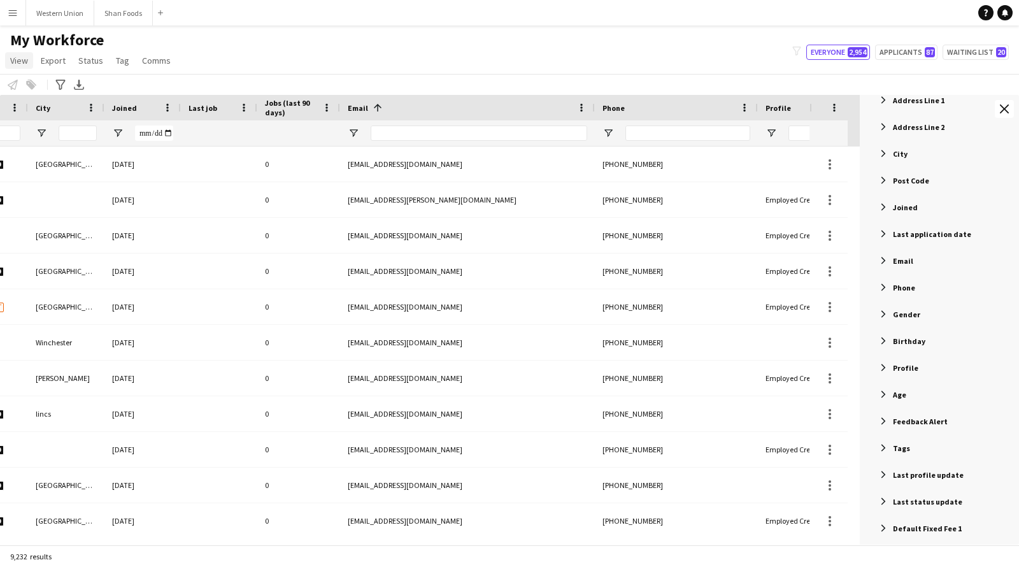
click at [15, 61] on span "View" at bounding box center [19, 60] width 18 height 11
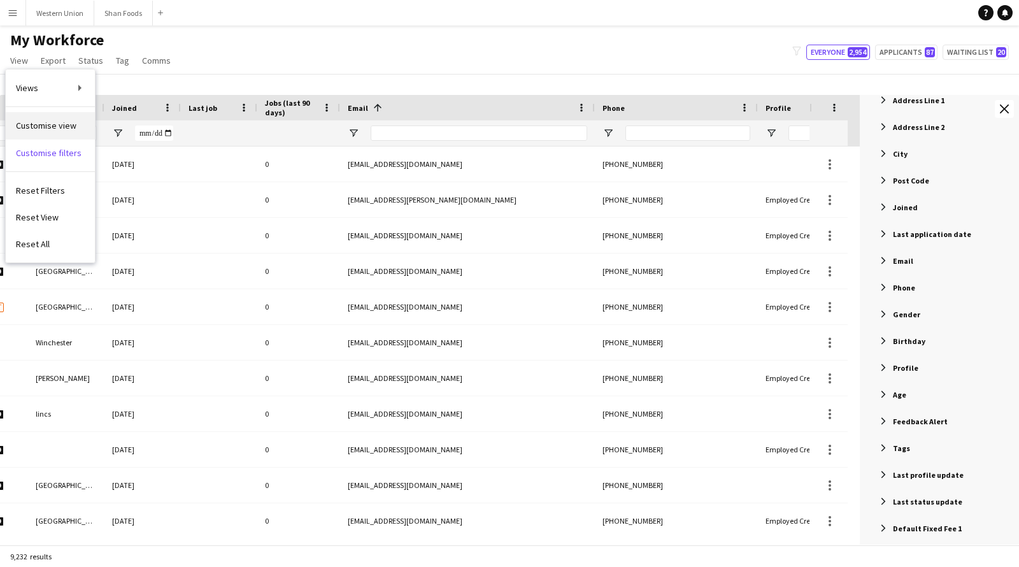
click at [51, 118] on link "Customise view" at bounding box center [50, 125] width 89 height 27
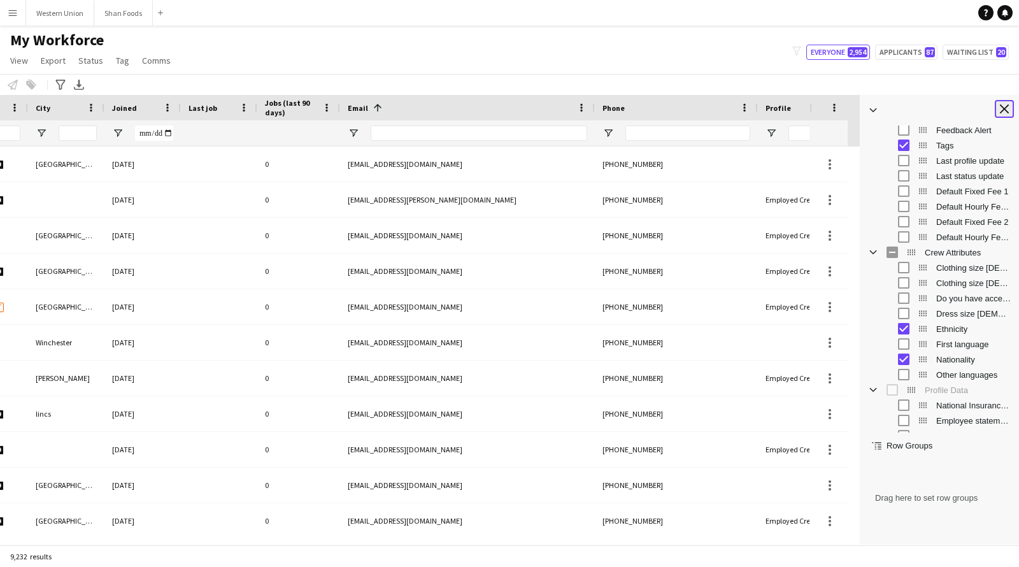
click at [1002, 105] on app-icon "Close tool panel" at bounding box center [1004, 108] width 9 height 9
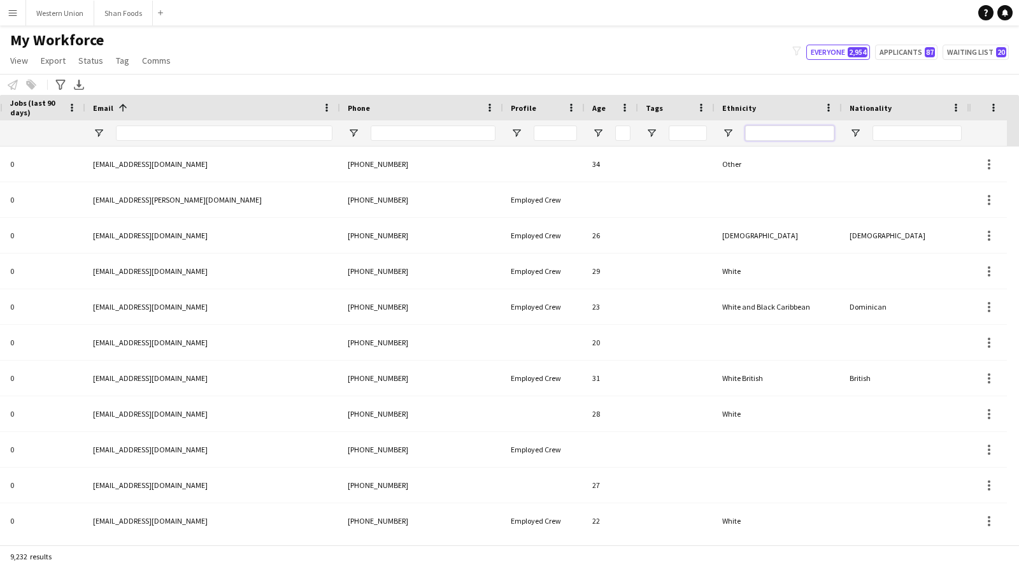
click at [809, 134] on input "Ethnicity Filter Input" at bounding box center [789, 133] width 89 height 15
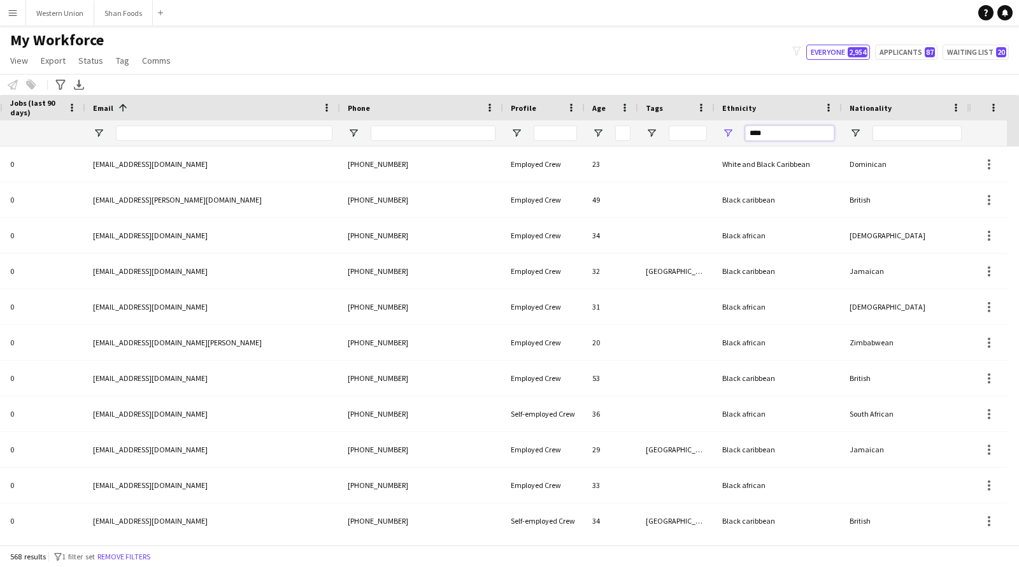
type input "****"
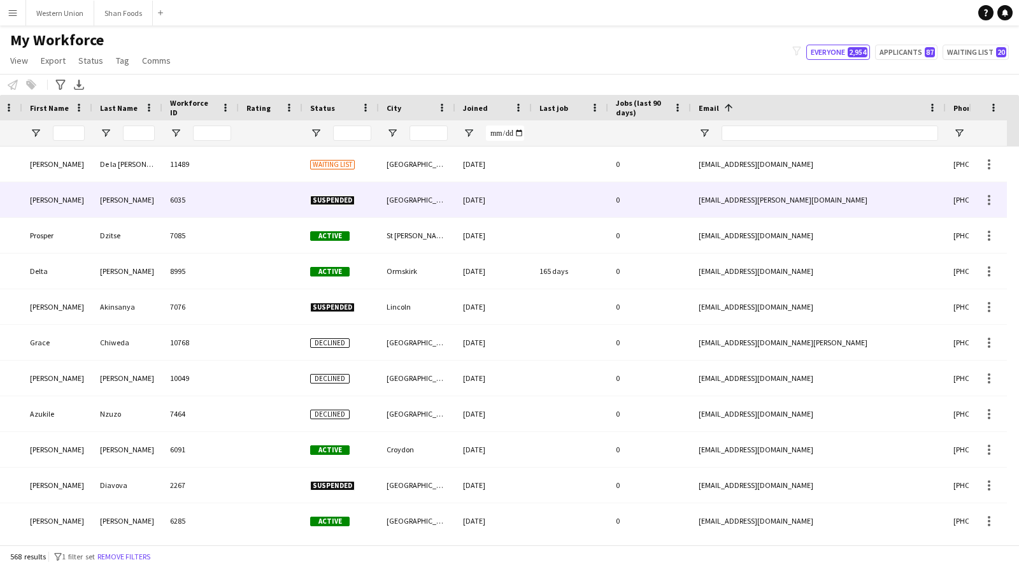
scroll to position [0, 61]
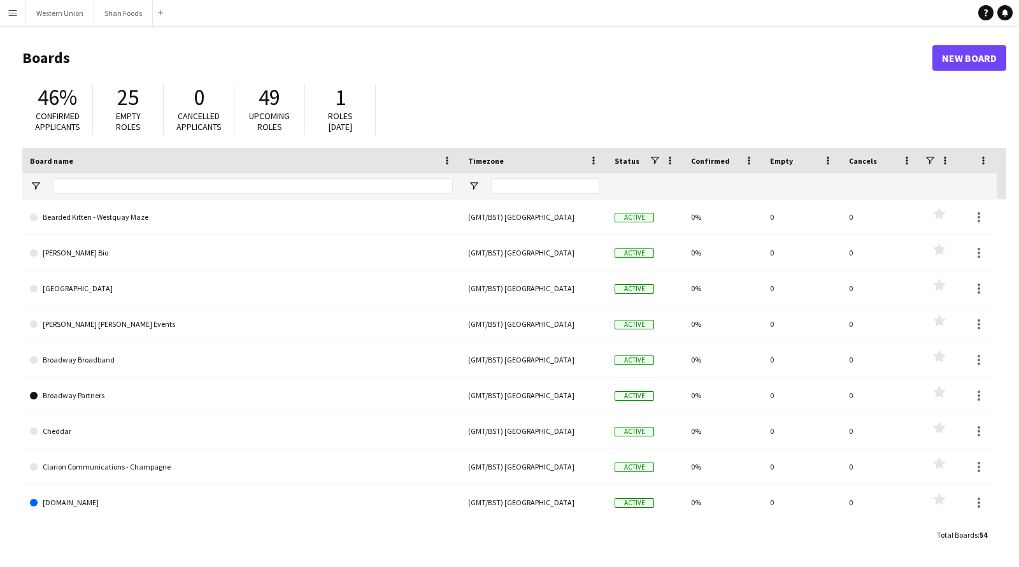
click at [14, 4] on button "Menu" at bounding box center [12, 12] width 25 height 25
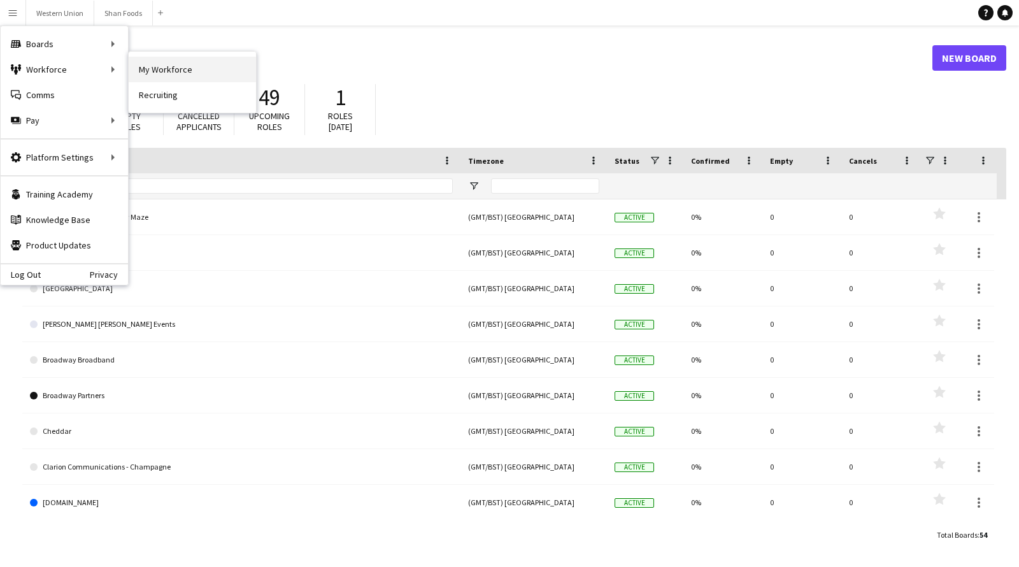
click at [171, 71] on link "My Workforce" at bounding box center [192, 69] width 127 height 25
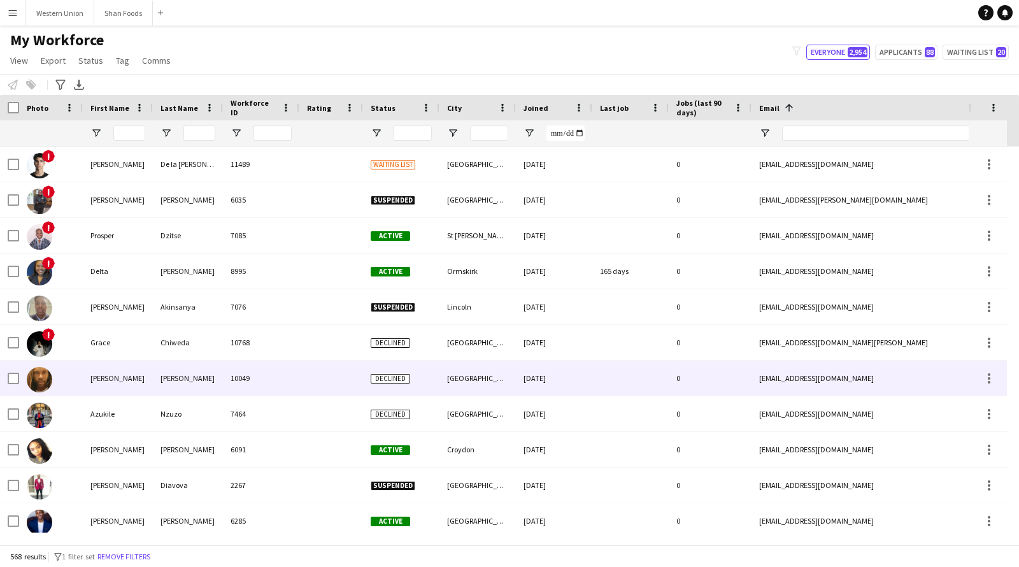
click at [94, 378] on div "[PERSON_NAME]" at bounding box center [118, 378] width 70 height 35
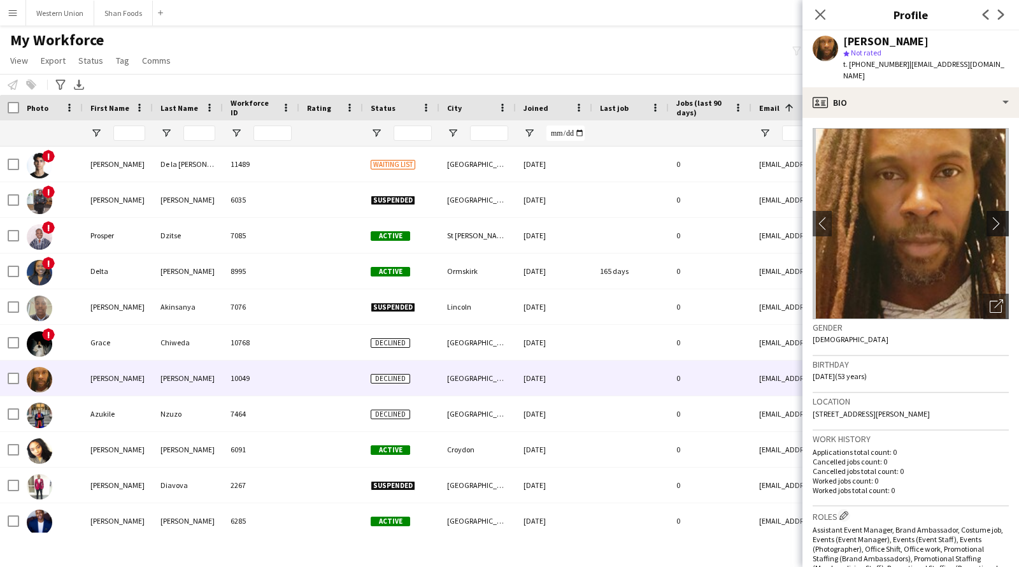
click at [990, 217] on app-icon "chevron-right" at bounding box center [1000, 223] width 20 height 13
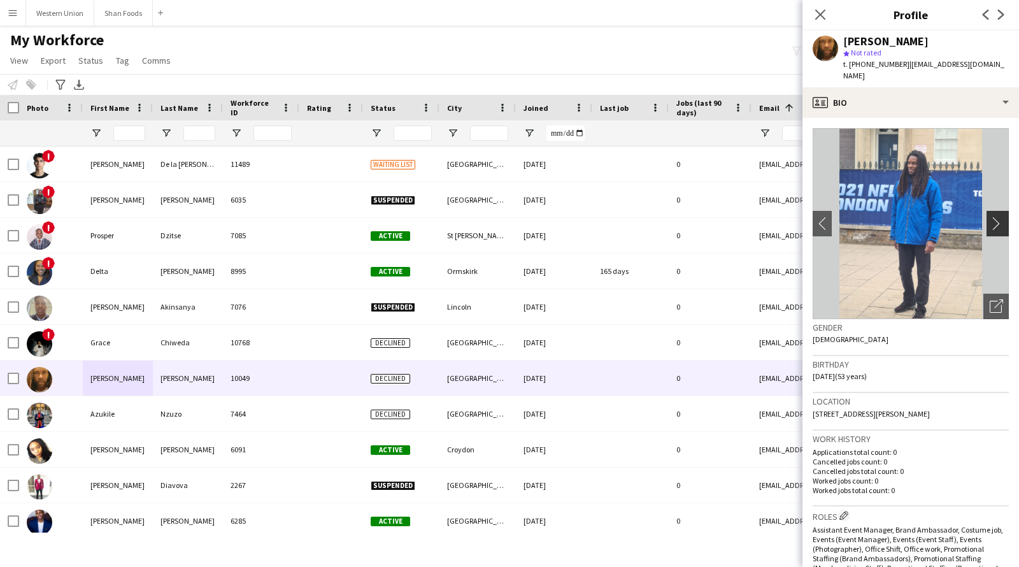
click at [990, 217] on app-icon "chevron-right" at bounding box center [1000, 223] width 20 height 13
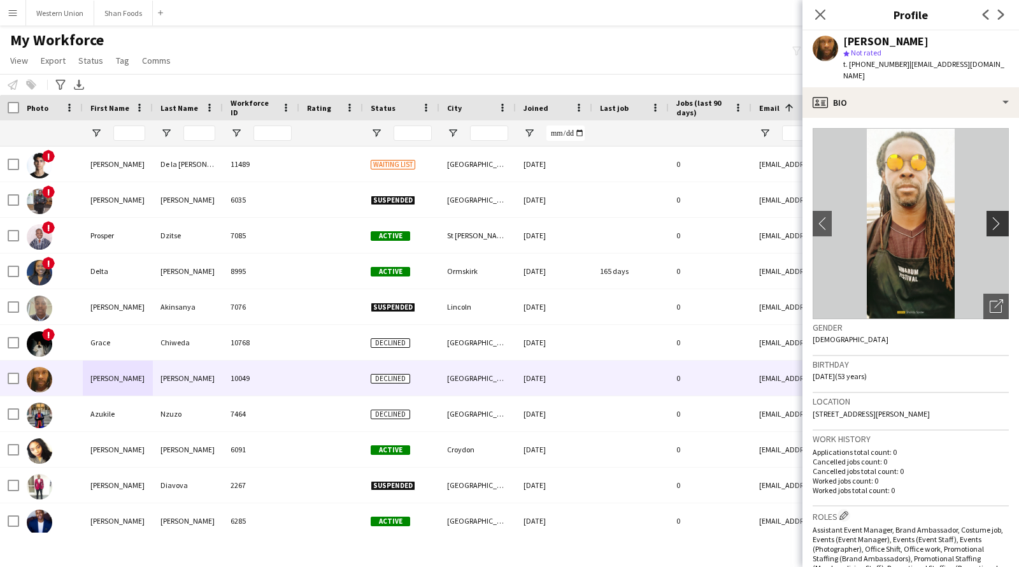
click at [990, 217] on app-icon "chevron-right" at bounding box center [1000, 223] width 20 height 13
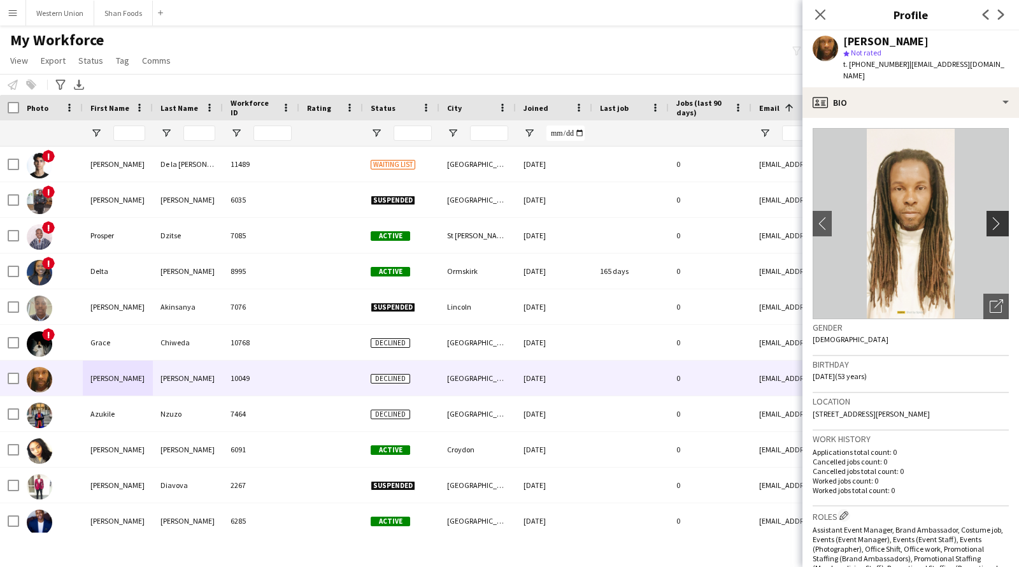
click at [990, 217] on app-icon "chevron-right" at bounding box center [1000, 223] width 20 height 13
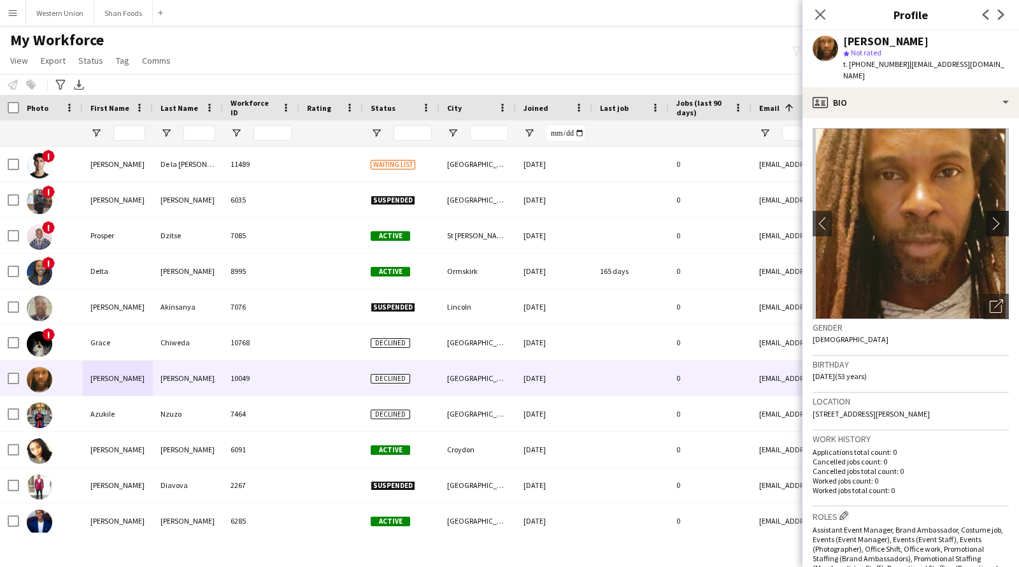
click at [990, 217] on app-icon "chevron-right" at bounding box center [1000, 223] width 20 height 13
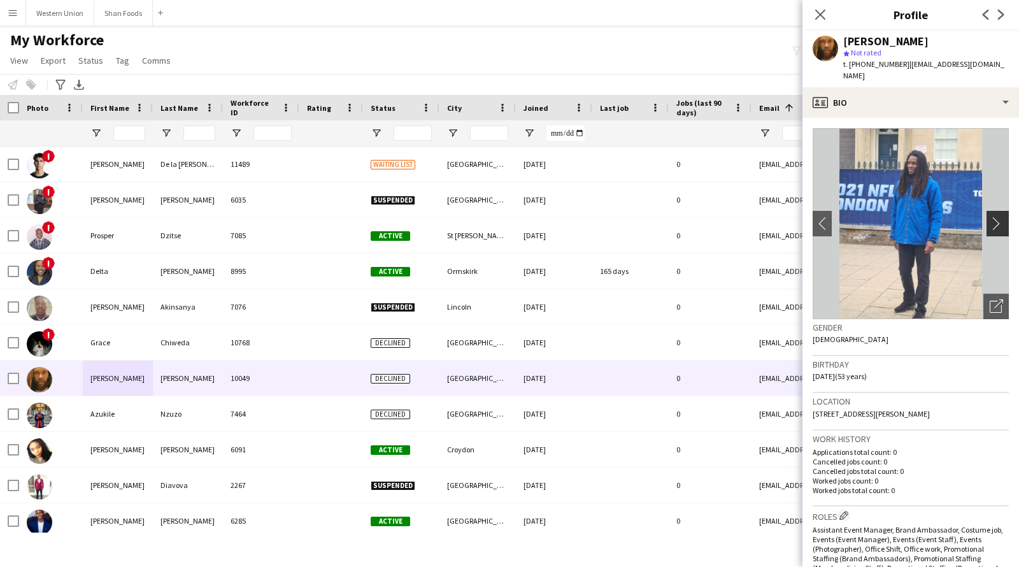
click at [990, 217] on app-icon "chevron-right" at bounding box center [1000, 223] width 20 height 13
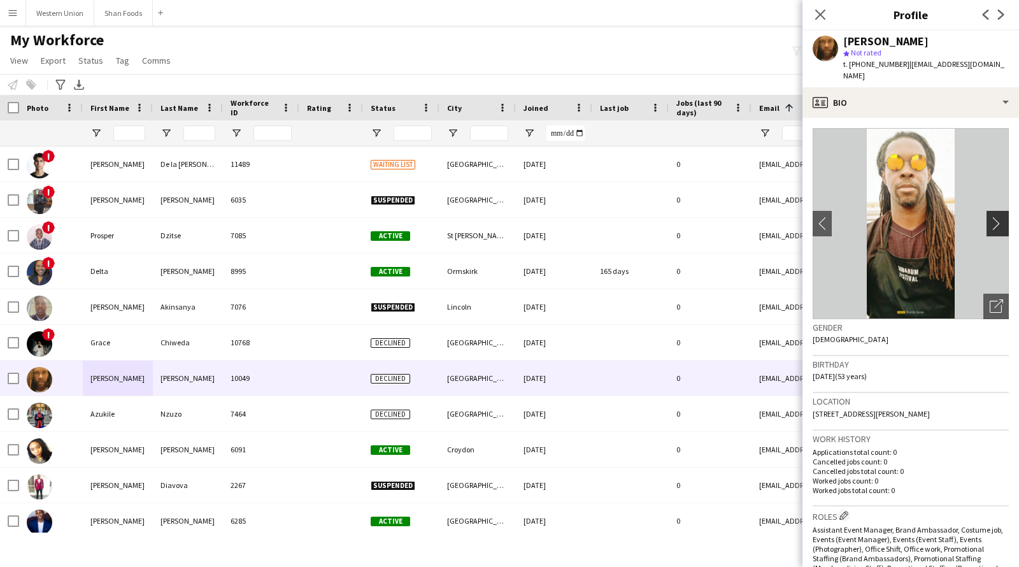
click at [990, 217] on app-icon "chevron-right" at bounding box center [1000, 223] width 20 height 13
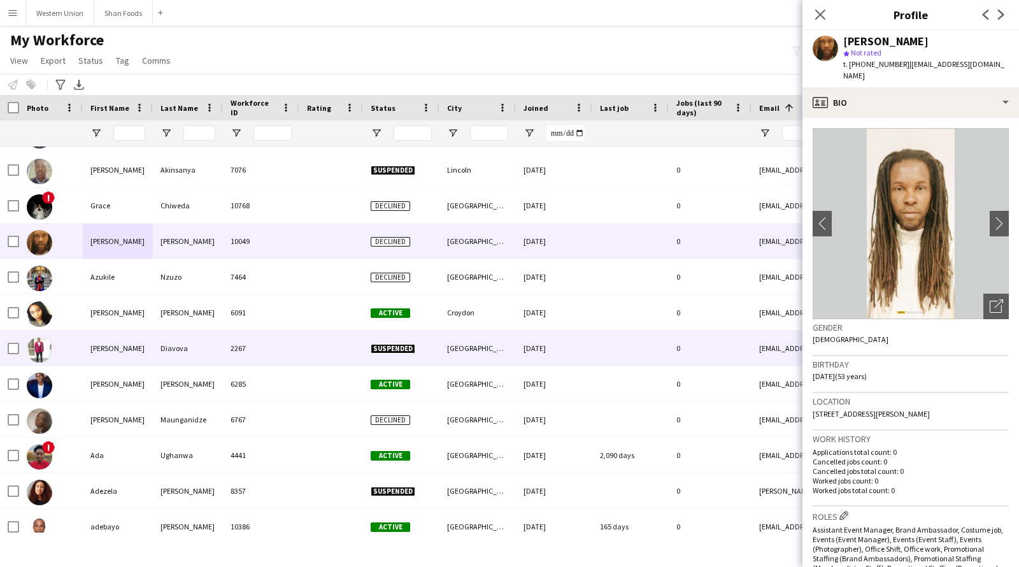
scroll to position [336, 0]
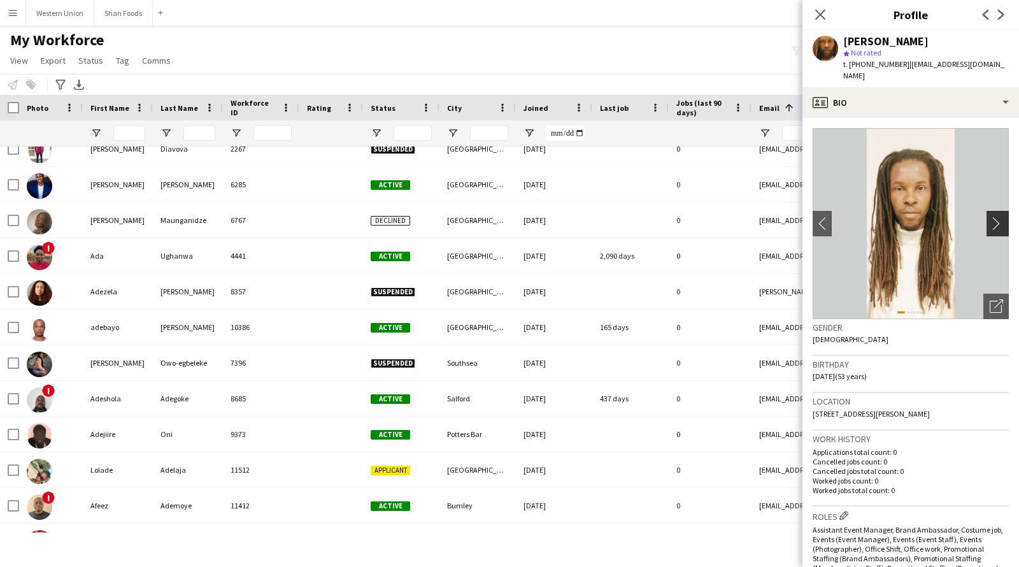
click at [987, 211] on button "chevron-right" at bounding box center [999, 223] width 25 height 25
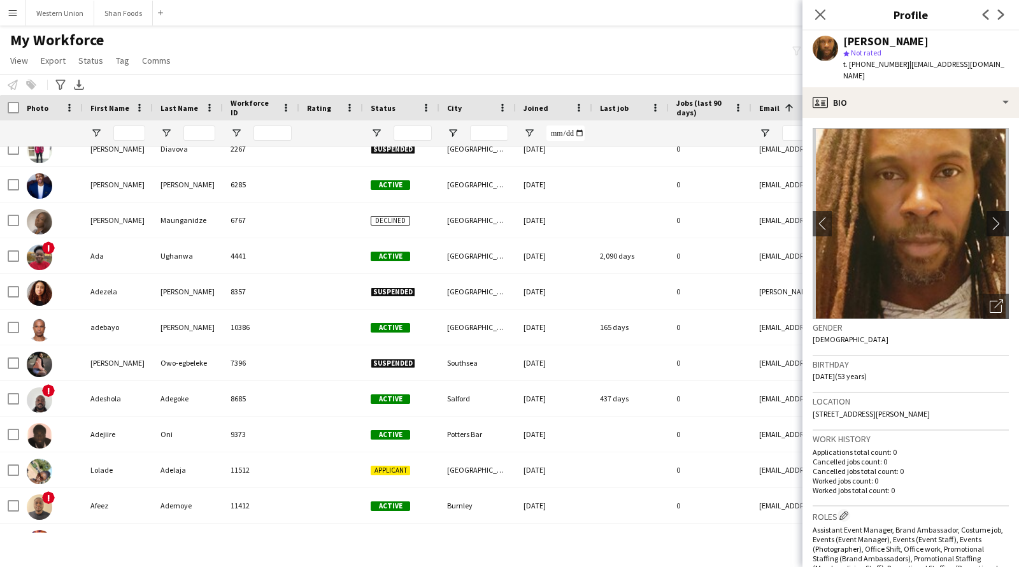
click at [987, 211] on button "chevron-right" at bounding box center [999, 223] width 25 height 25
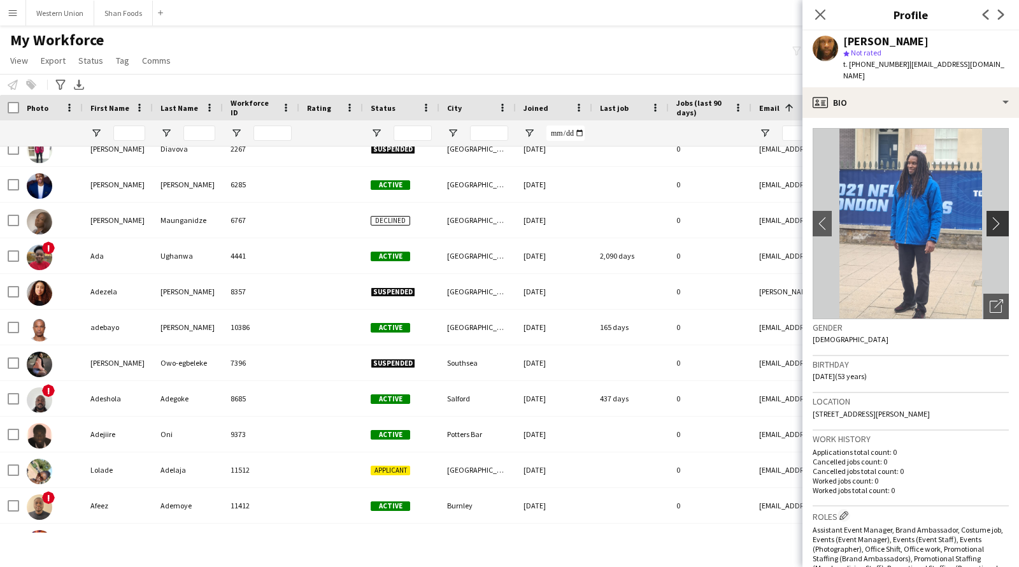
click at [987, 211] on button "chevron-right" at bounding box center [999, 223] width 25 height 25
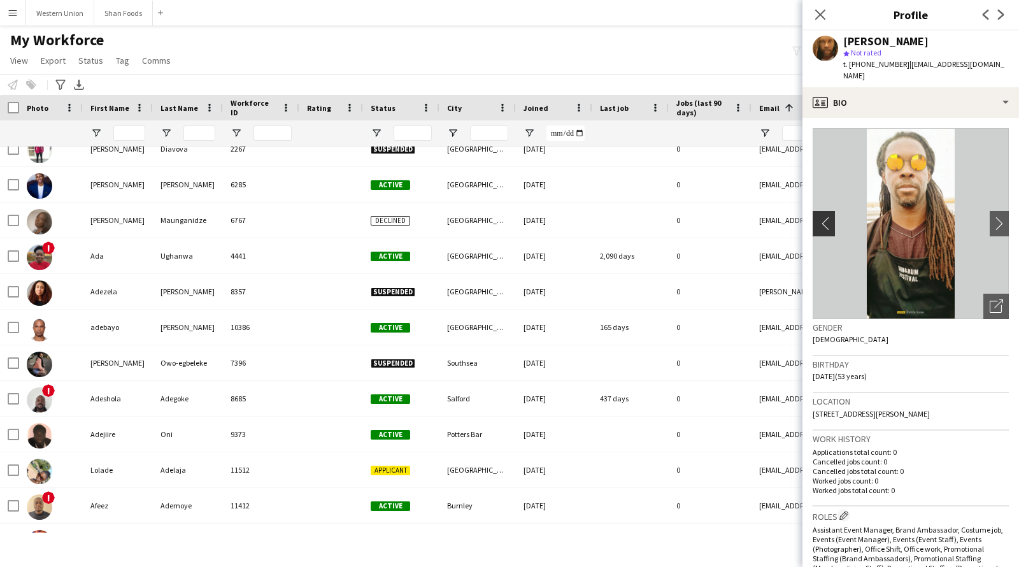
click at [826, 217] on app-icon "chevron-left" at bounding box center [823, 223] width 20 height 13
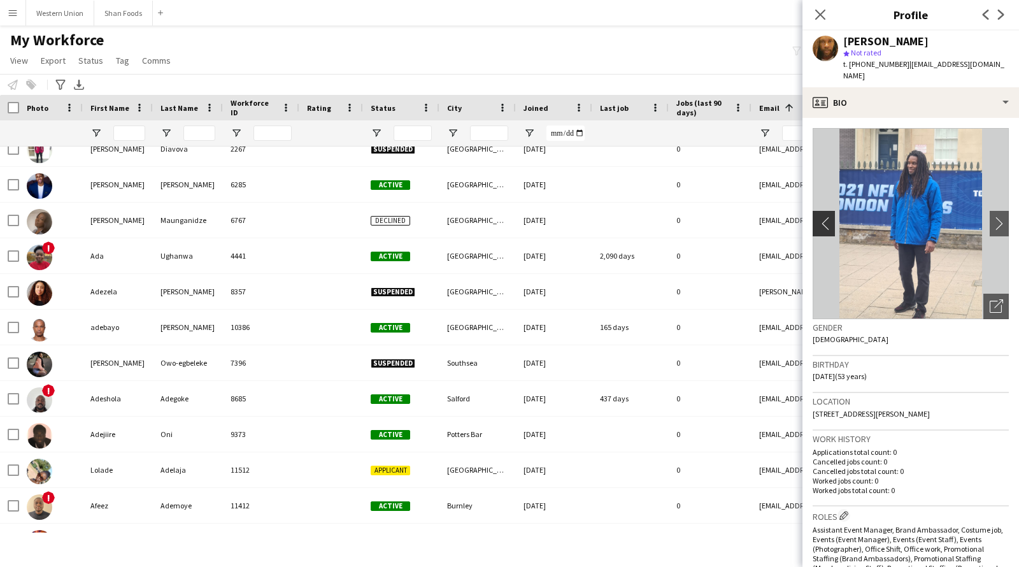
click at [826, 217] on app-icon "chevron-left" at bounding box center [823, 223] width 20 height 13
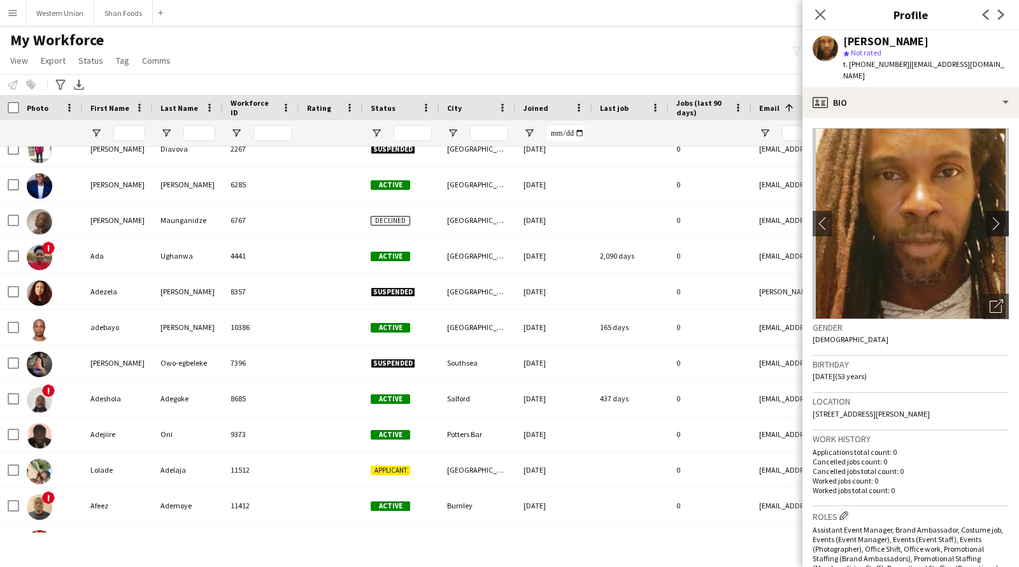
click at [990, 217] on app-icon "chevron-right" at bounding box center [1000, 223] width 20 height 13
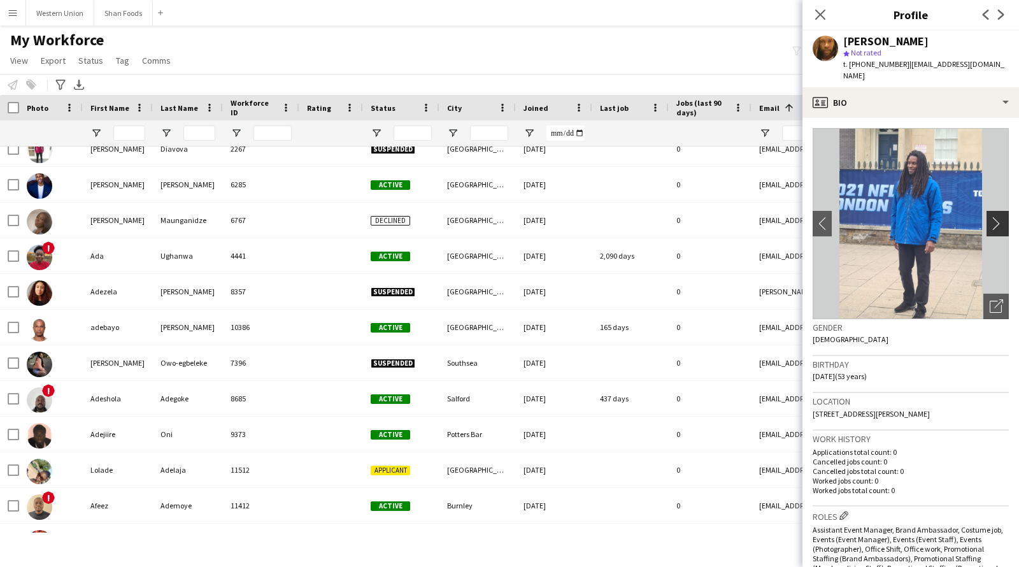
click at [990, 217] on app-icon "chevron-right" at bounding box center [1000, 223] width 20 height 13
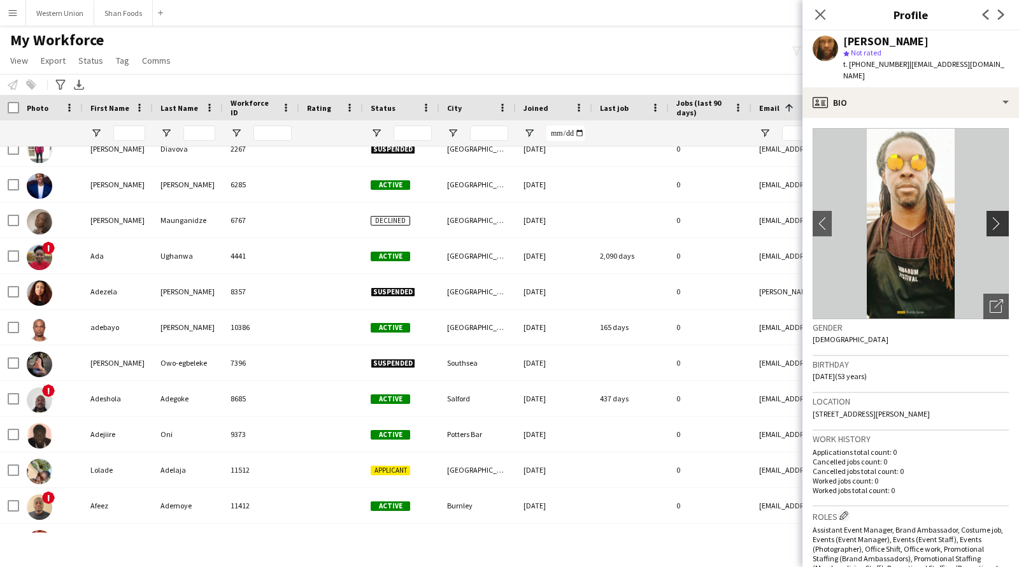
click at [990, 217] on app-icon "chevron-right" at bounding box center [1000, 223] width 20 height 13
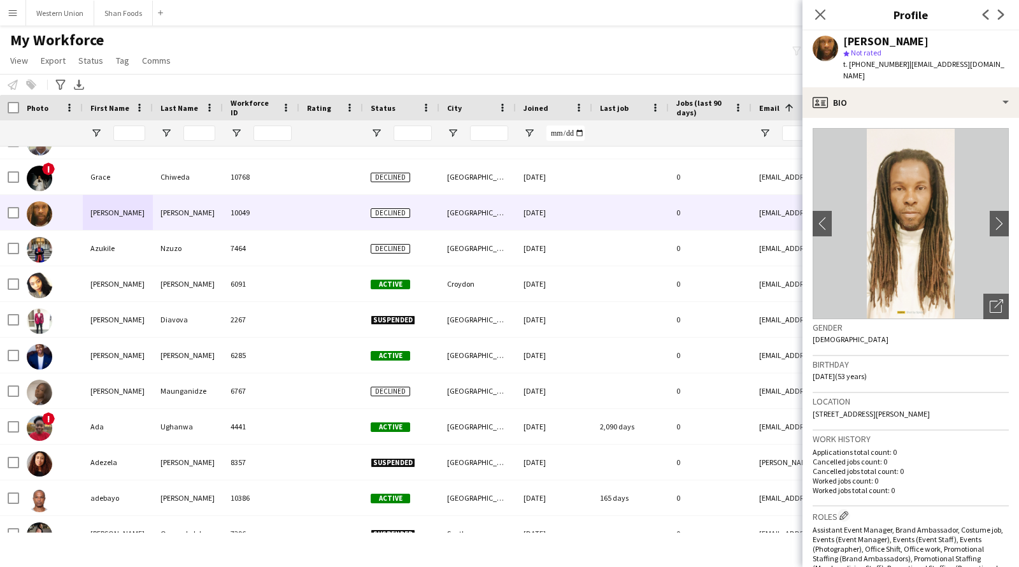
scroll to position [0, 0]
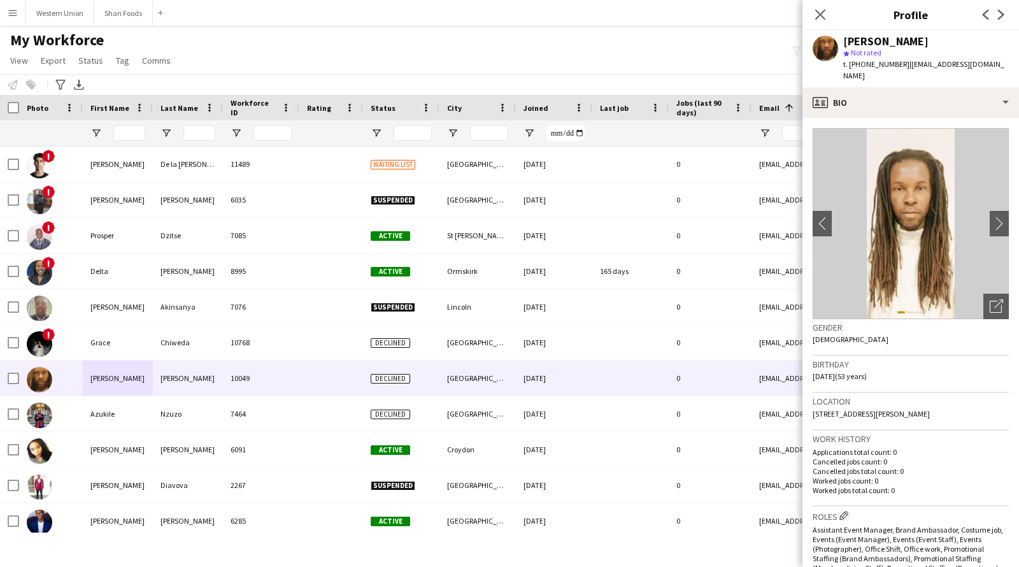
click at [828, 18] on div "Close pop-in" at bounding box center [821, 14] width 36 height 29
click at [811, 14] on div "Close pop-in" at bounding box center [821, 14] width 36 height 29
click at [815, 13] on icon "Close pop-in" at bounding box center [820, 14] width 12 height 12
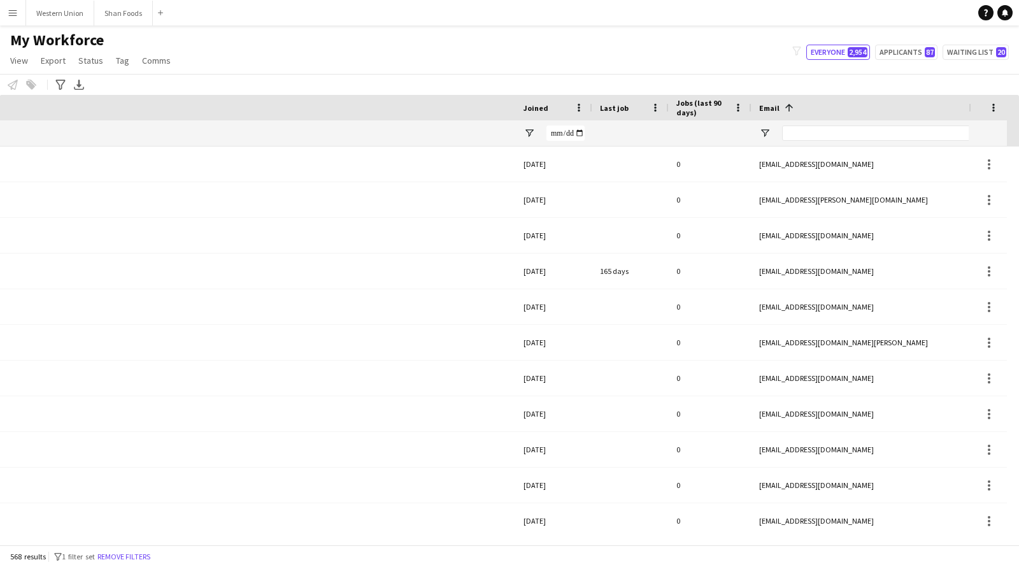
scroll to position [0, 666]
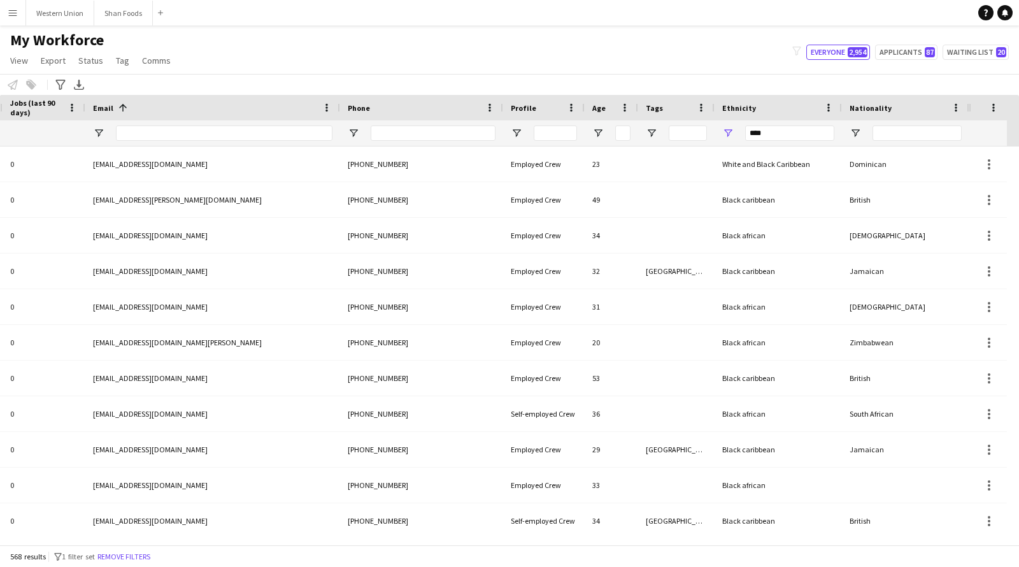
click at [780, 133] on input "****" at bounding box center [789, 133] width 89 height 15
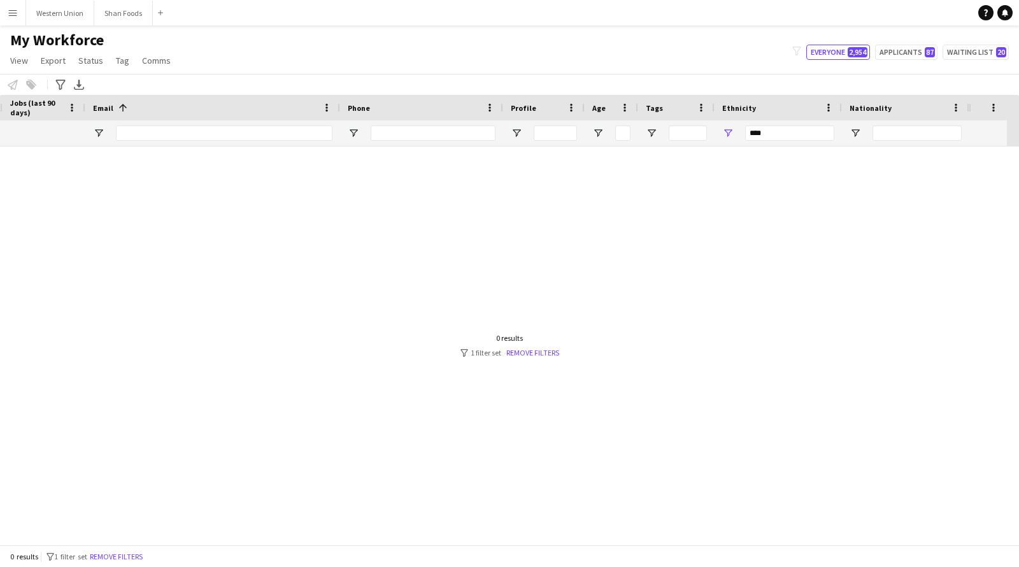
scroll to position [0, 655]
type input "*"
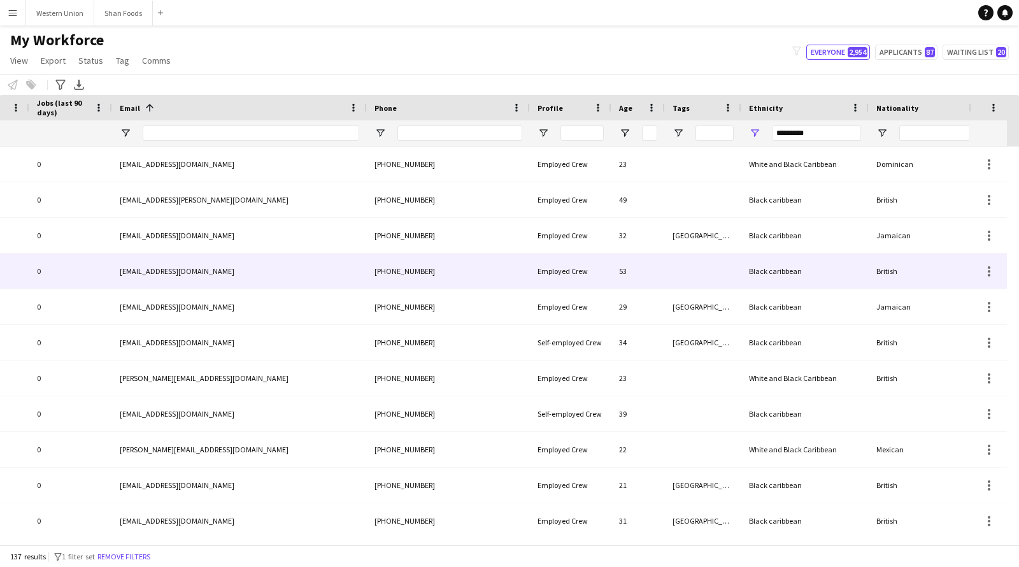
scroll to position [0, 0]
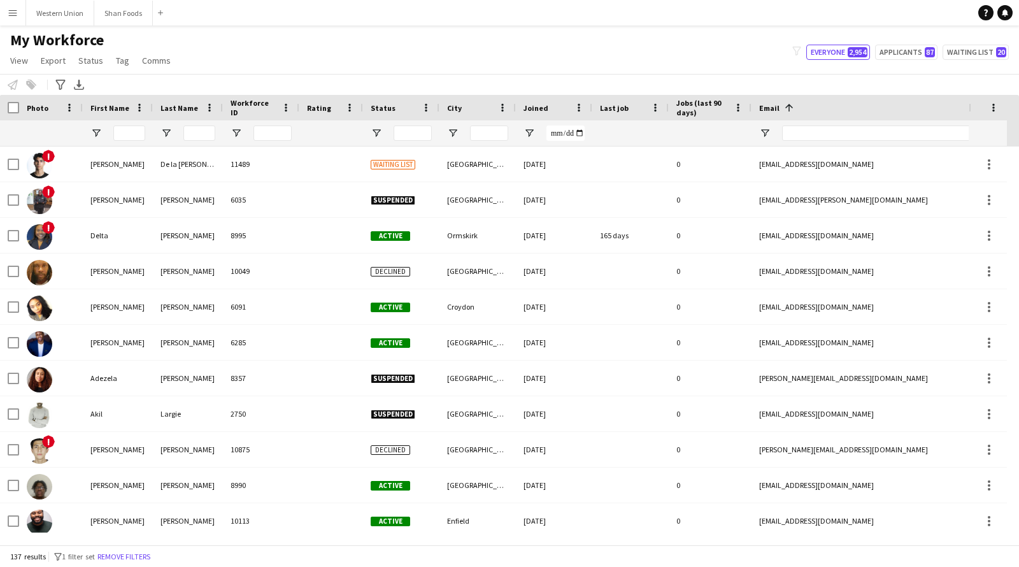
type input "*********"
